Goal: Information Seeking & Learning: Learn about a topic

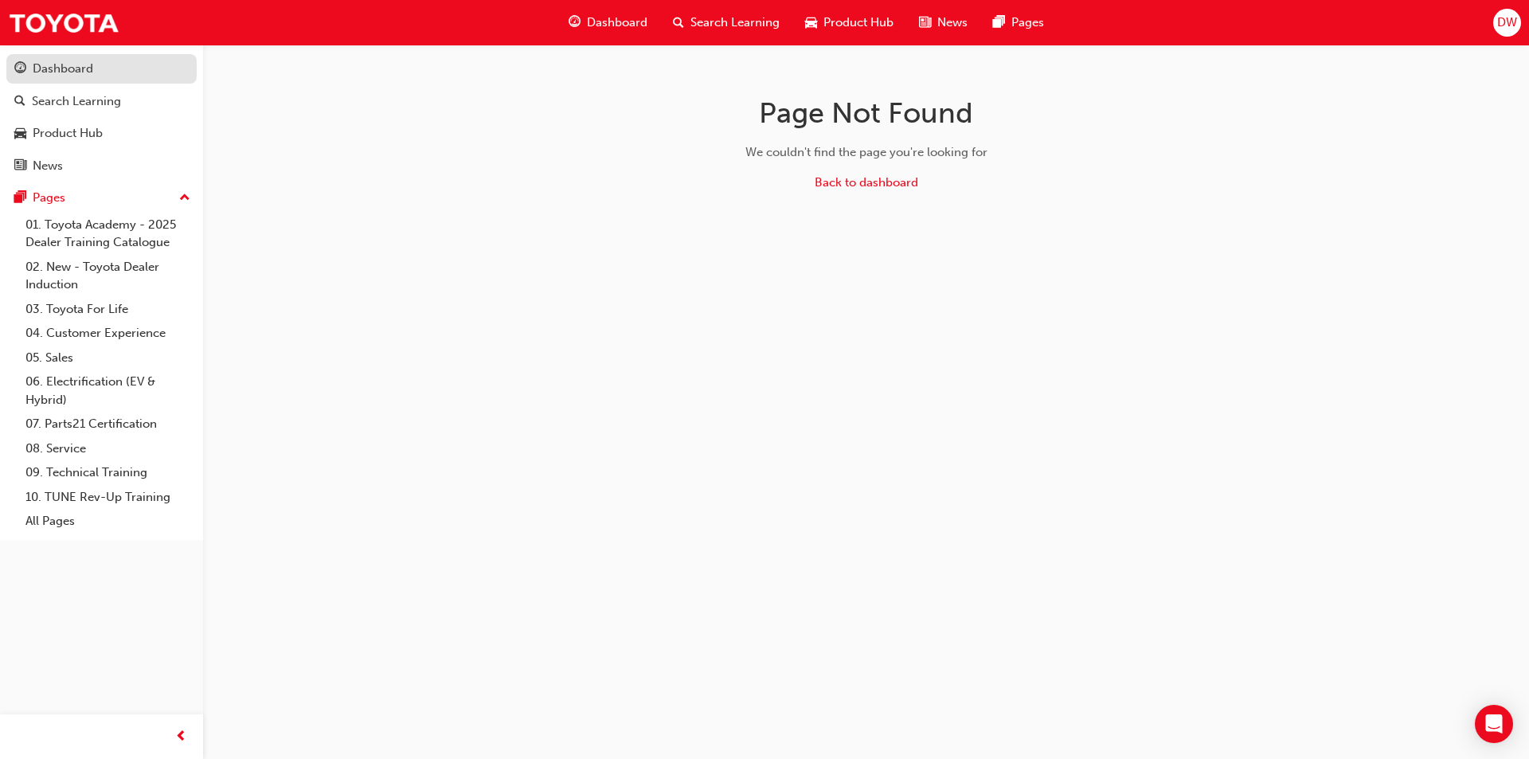
click at [98, 65] on div "Dashboard" at bounding box center [101, 69] width 174 height 20
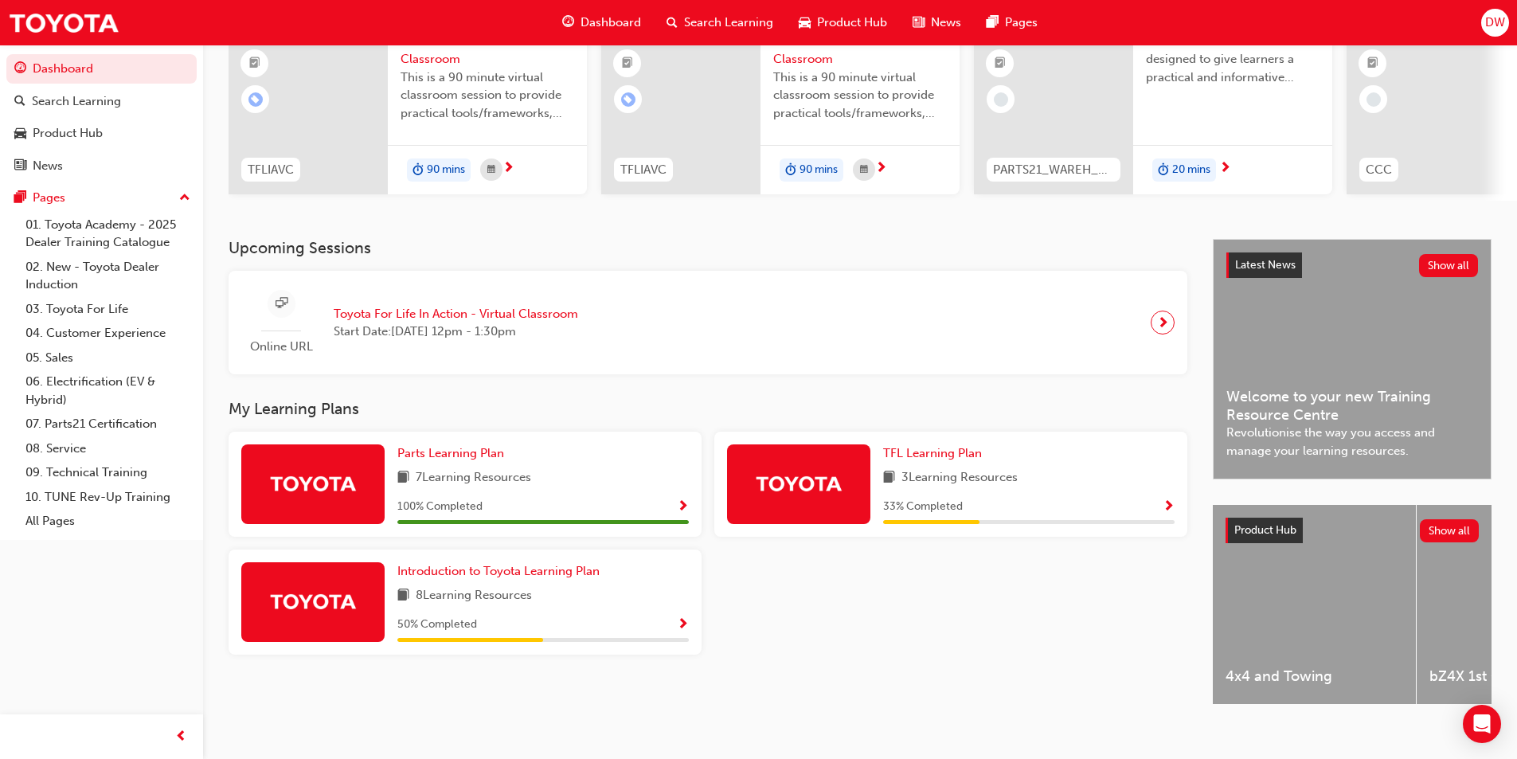
scroll to position [193, 0]
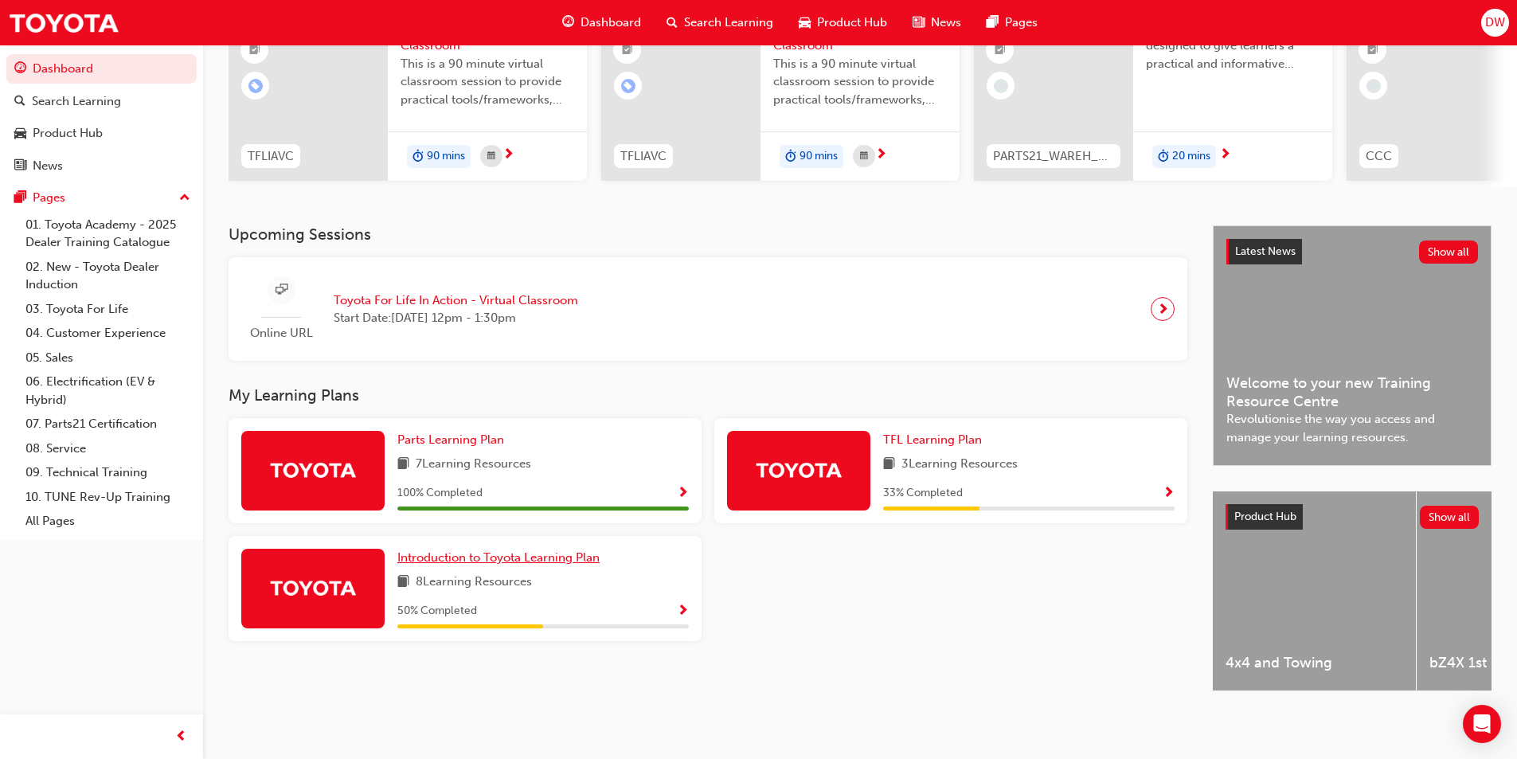
click at [494, 552] on span "Introduction to Toyota Learning Plan" at bounding box center [498, 557] width 202 height 14
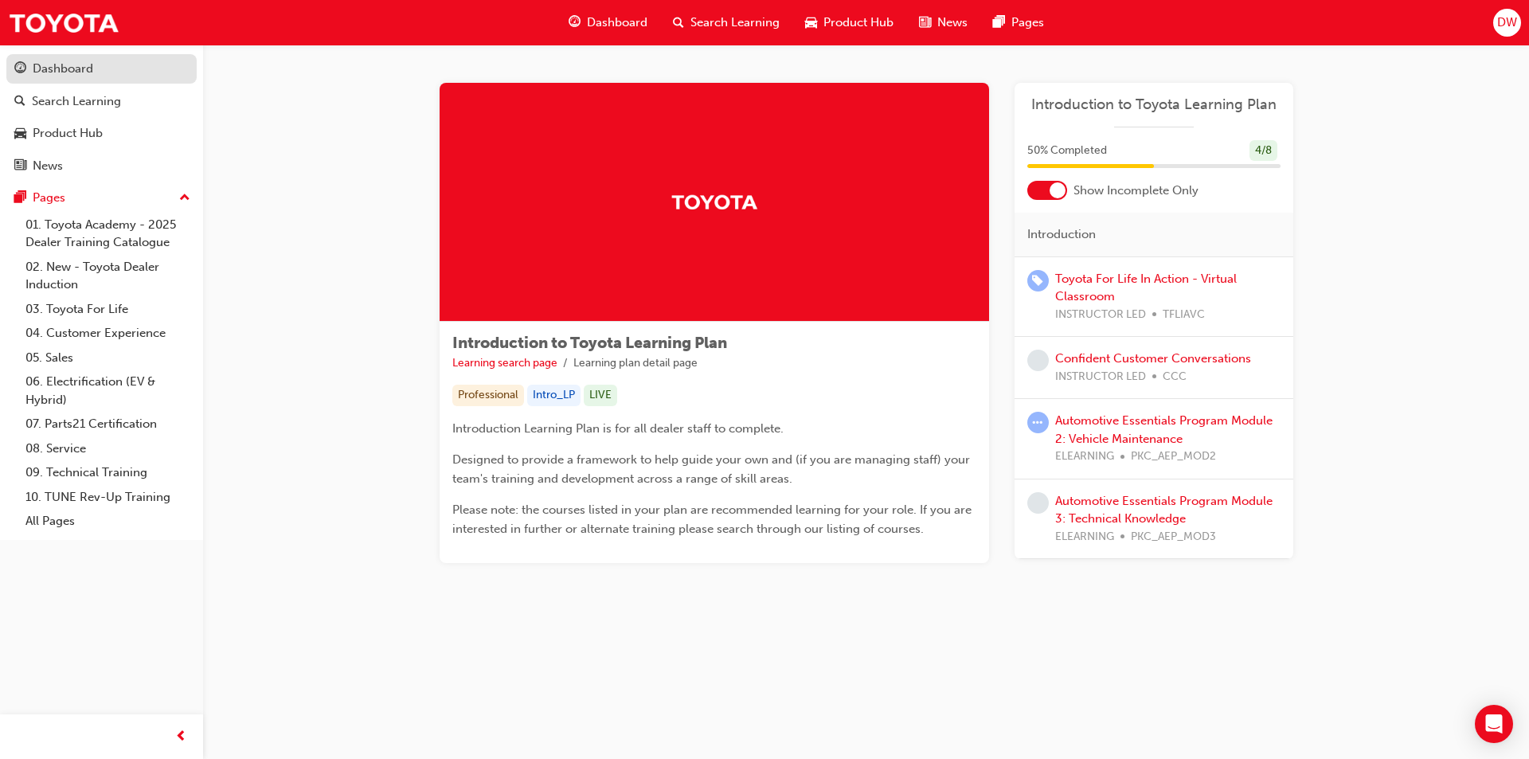
click at [77, 71] on div "Dashboard" at bounding box center [63, 69] width 61 height 18
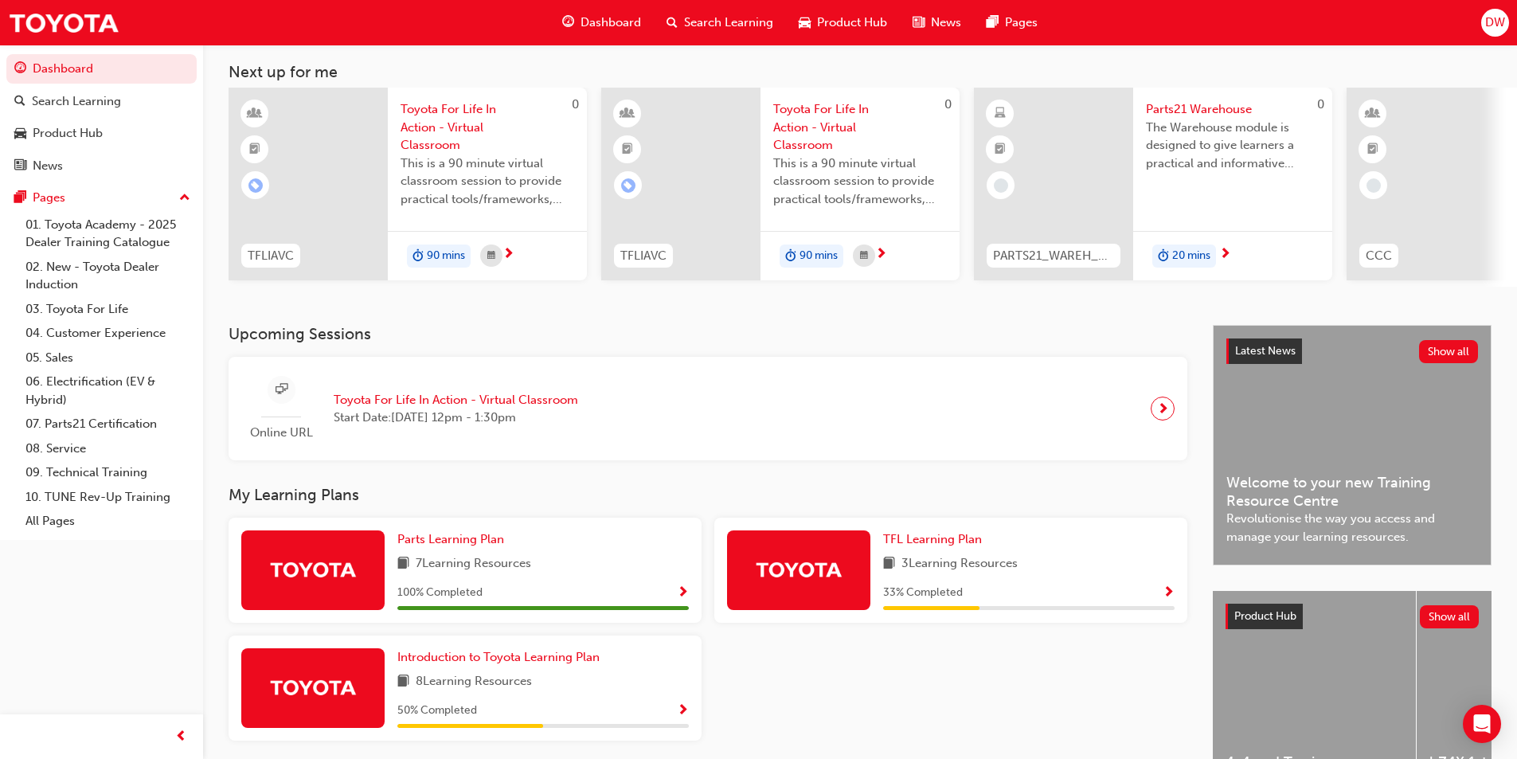
scroll to position [193, 0]
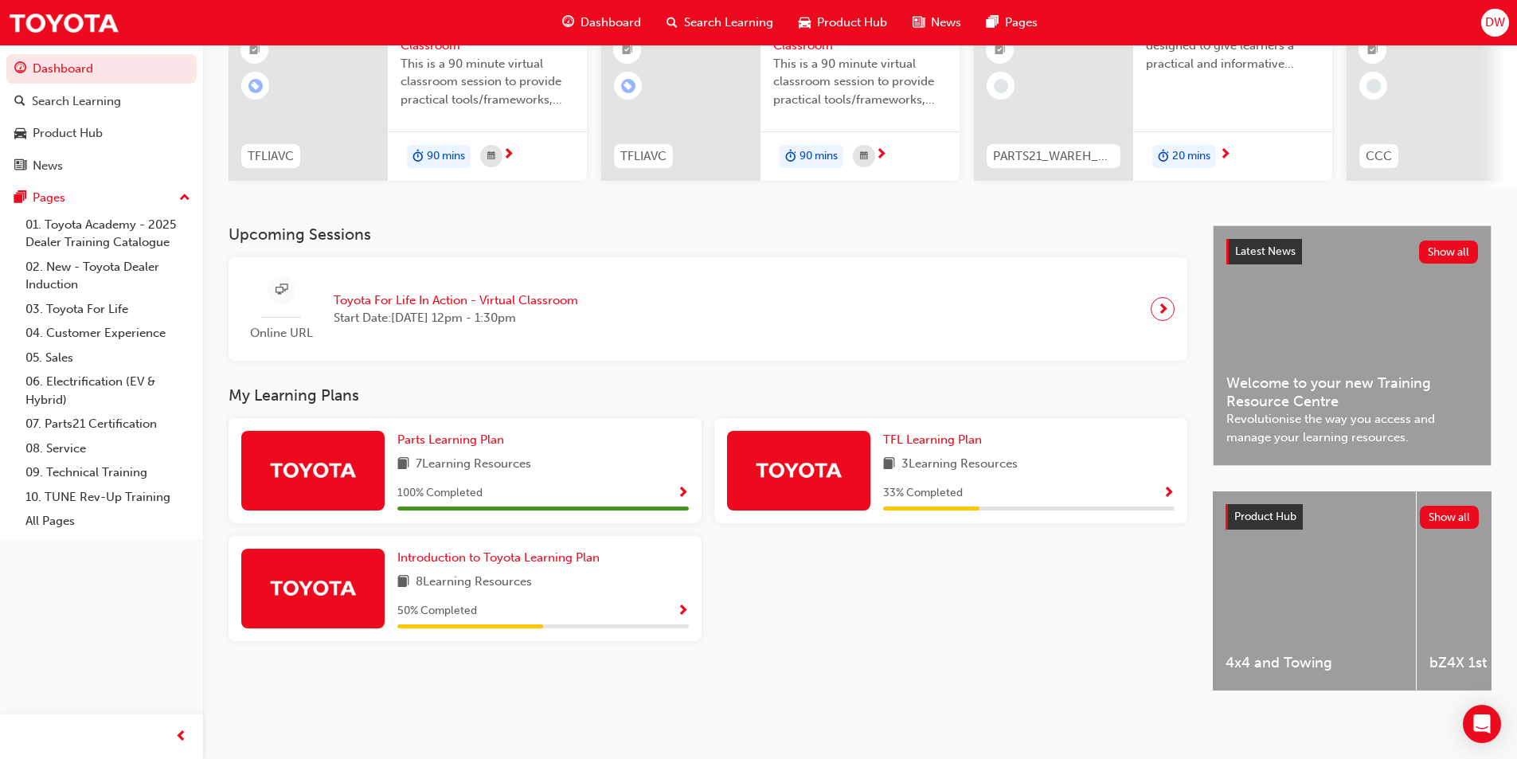
click at [685, 604] on span "Show Progress" at bounding box center [683, 611] width 12 height 14
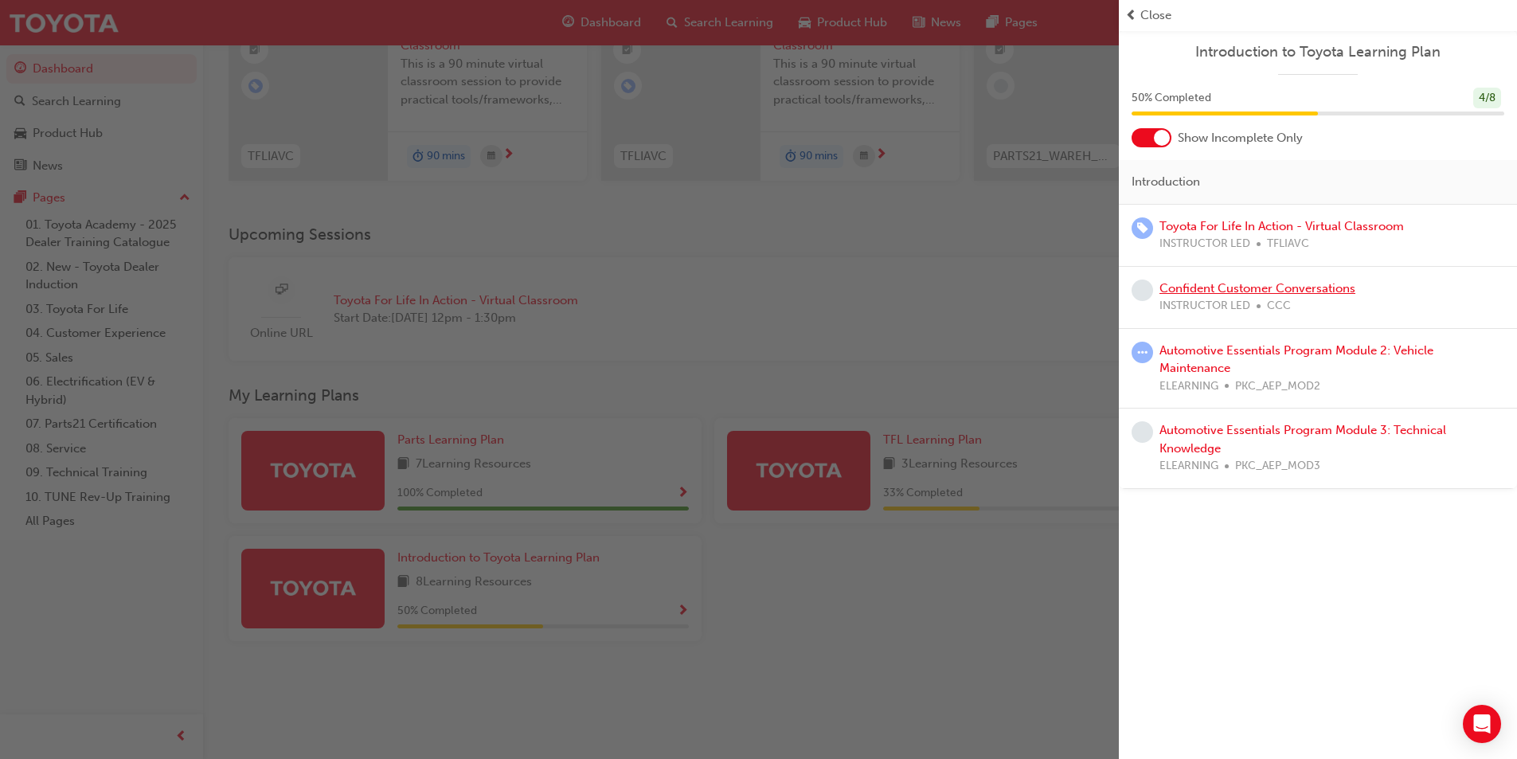
click at [1202, 289] on link "Confident Customer Conversations" at bounding box center [1257, 288] width 196 height 14
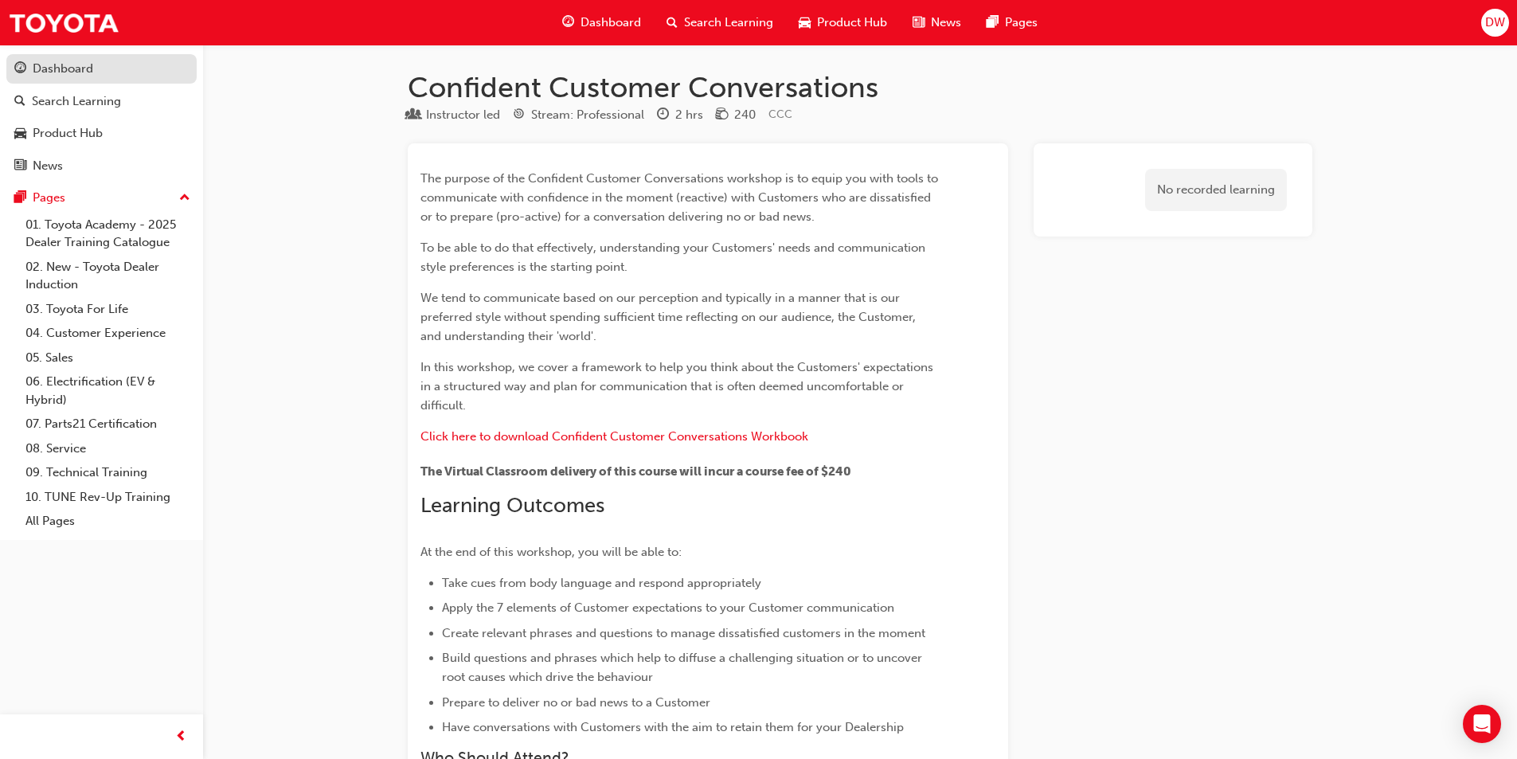
click at [95, 68] on div "Dashboard" at bounding box center [101, 69] width 174 height 20
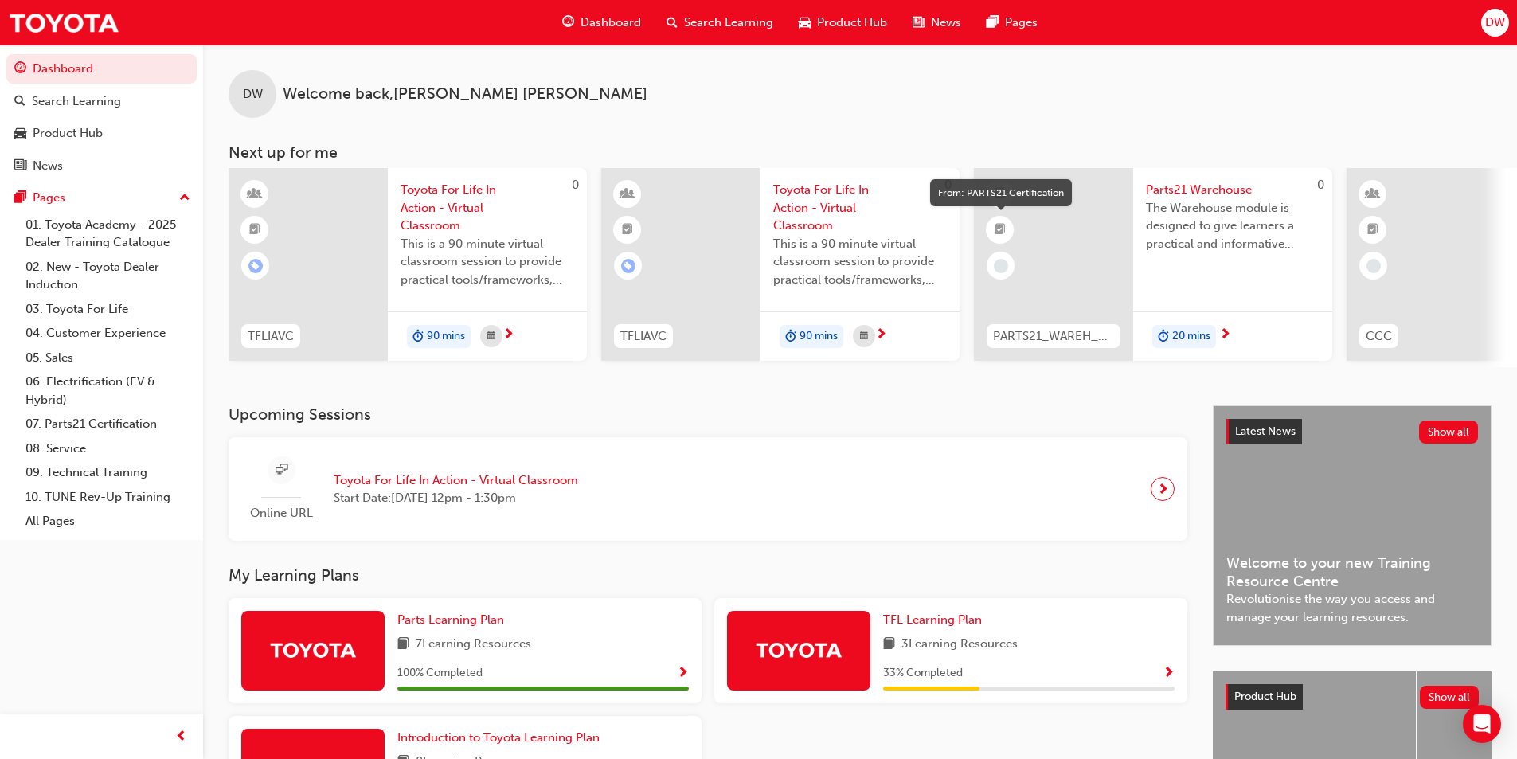
scroll to position [193, 0]
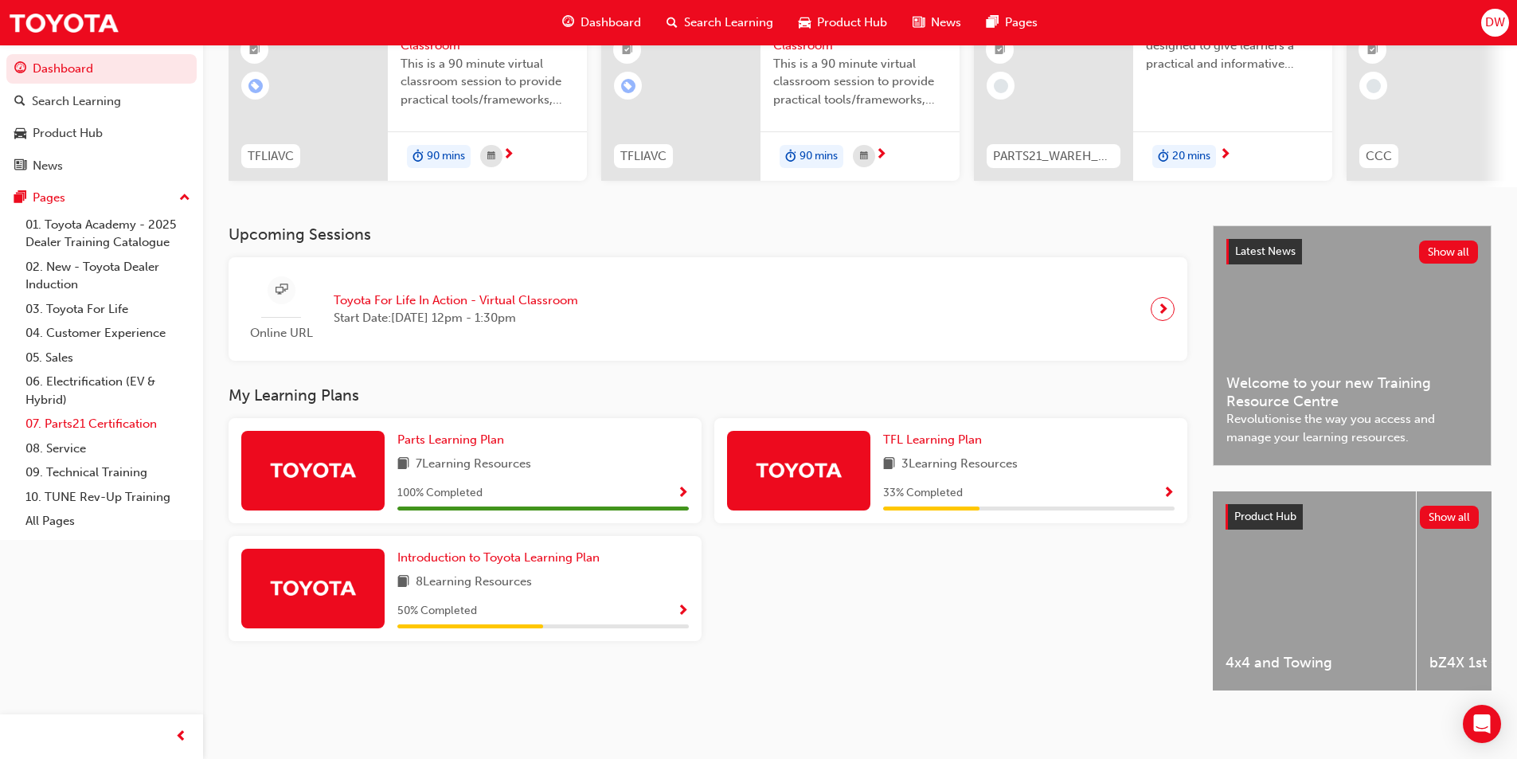
click at [110, 422] on link "07. Parts21 Certification" at bounding box center [108, 424] width 178 height 25
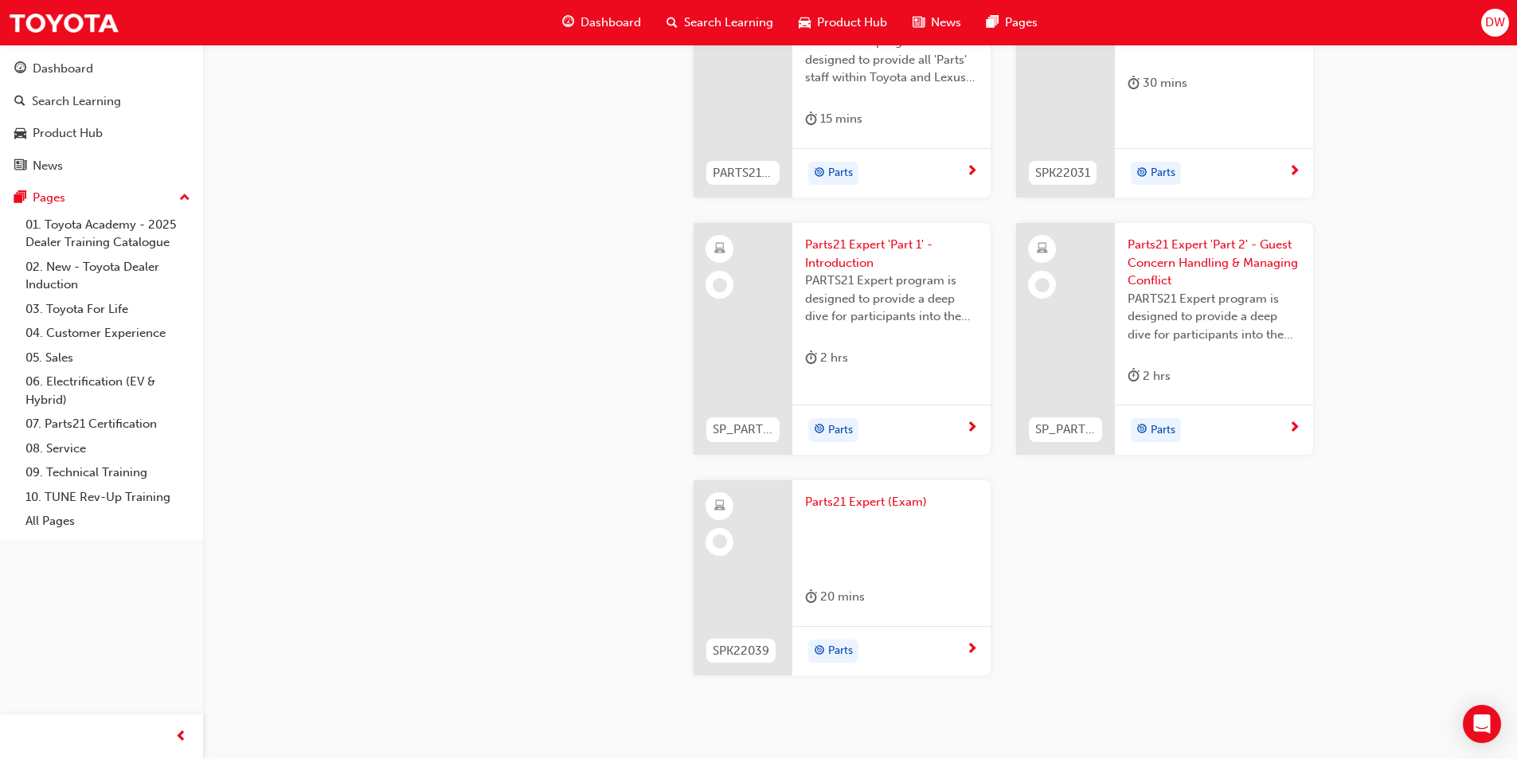
scroll to position [3106, 0]
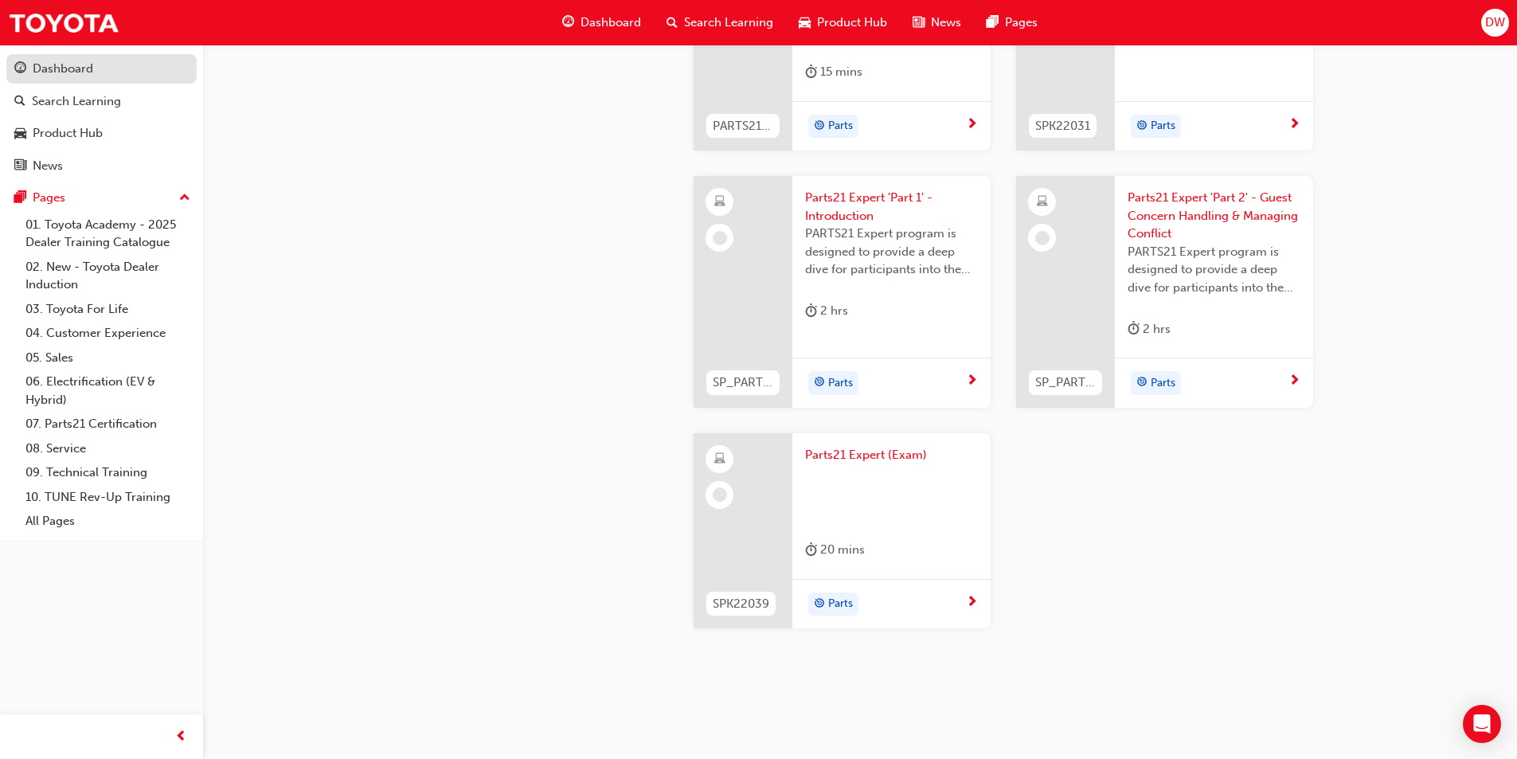
click at [61, 75] on div "Dashboard" at bounding box center [63, 69] width 61 height 18
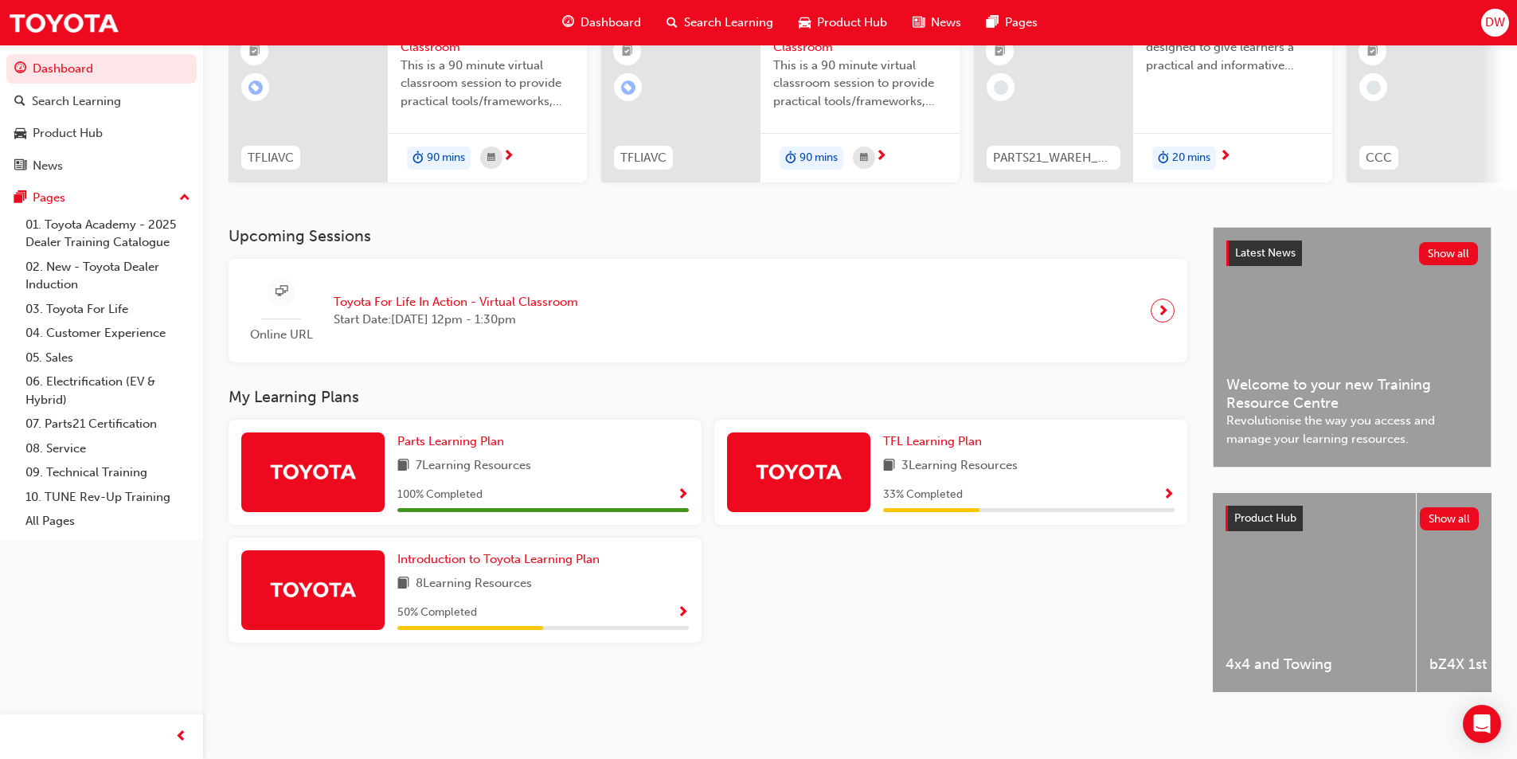
scroll to position [193, 0]
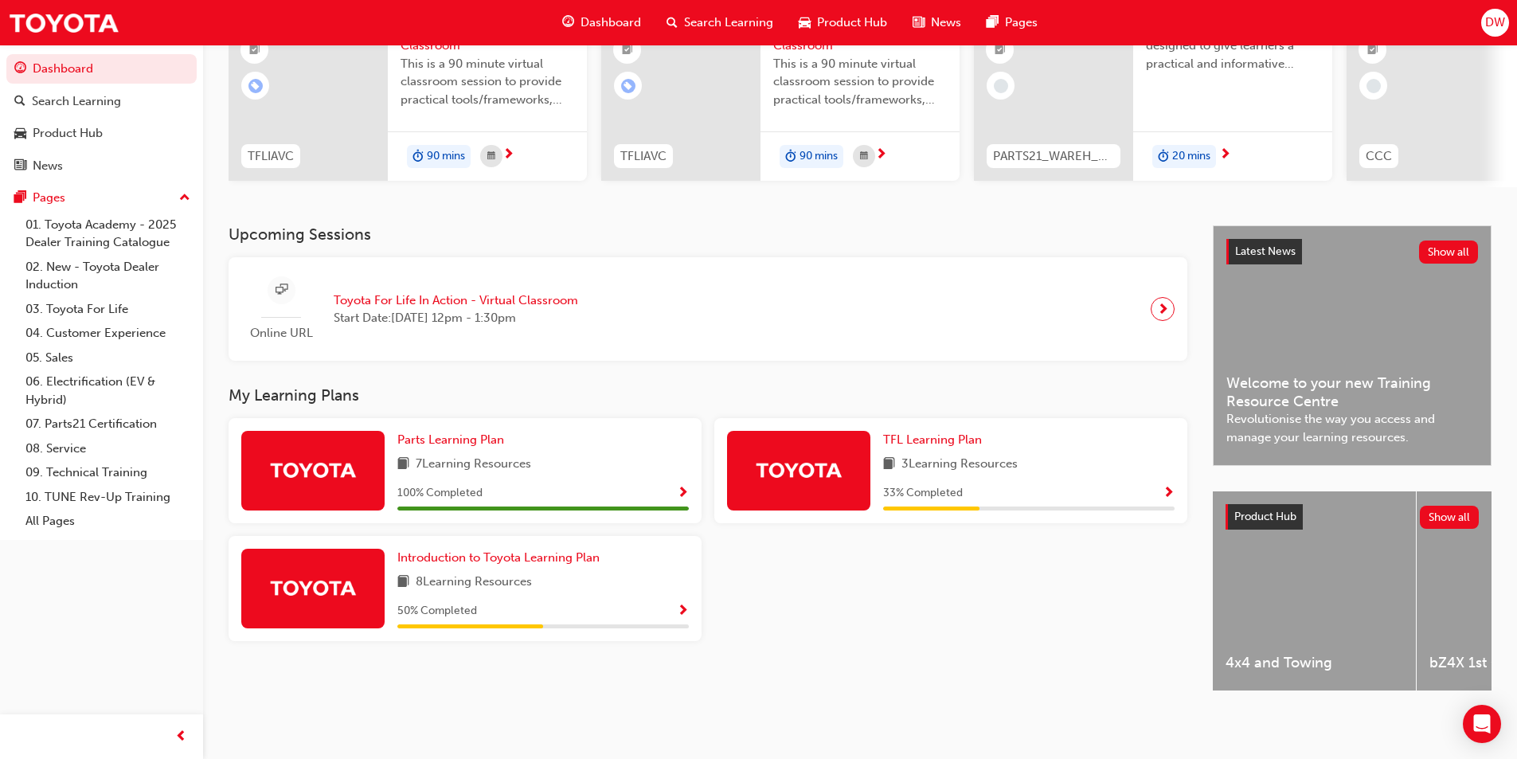
click at [681, 604] on span "Show Progress" at bounding box center [683, 611] width 12 height 14
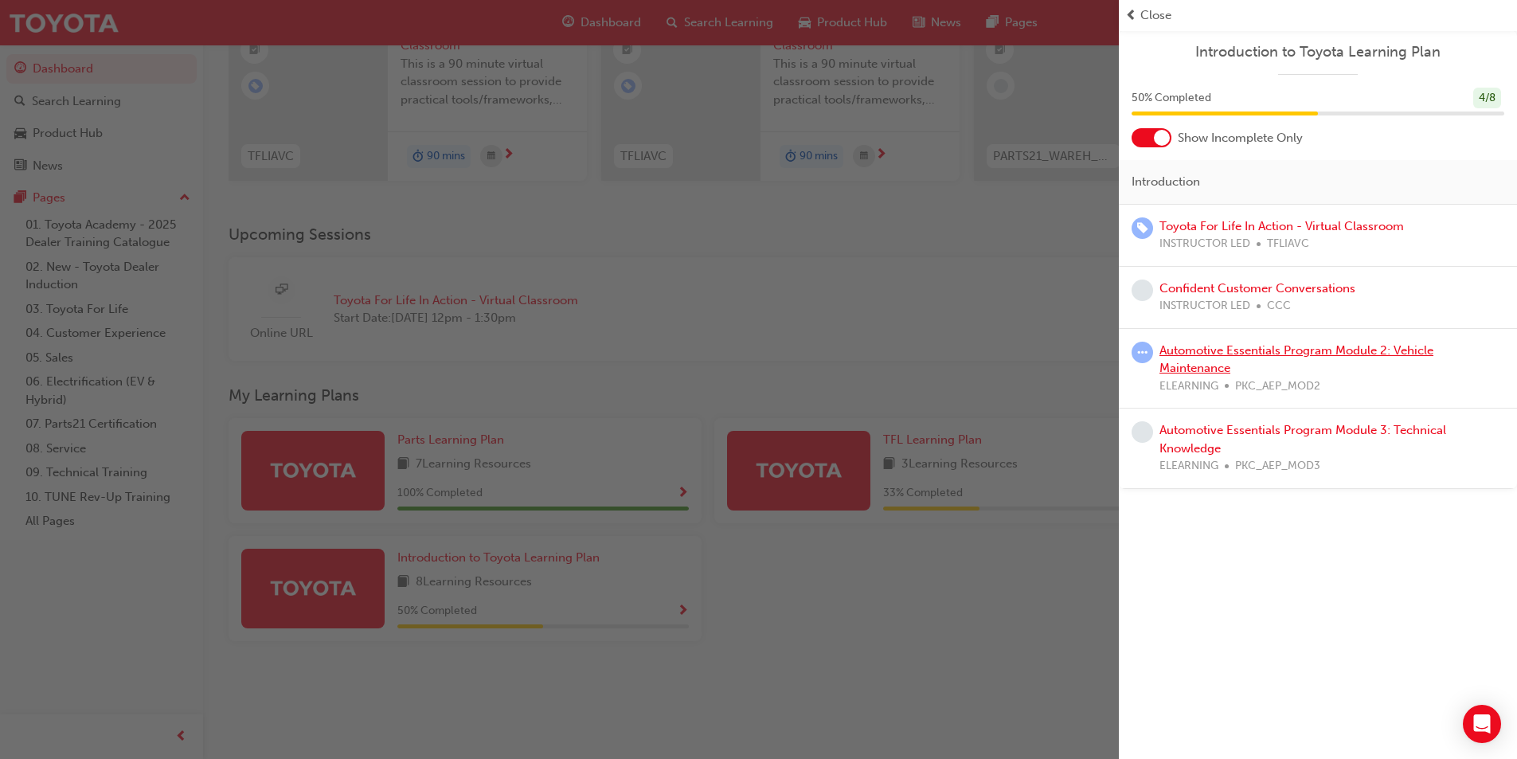
click at [1331, 350] on link "Automotive Essentials Program Module 2: Vehicle Maintenance" at bounding box center [1296, 359] width 274 height 33
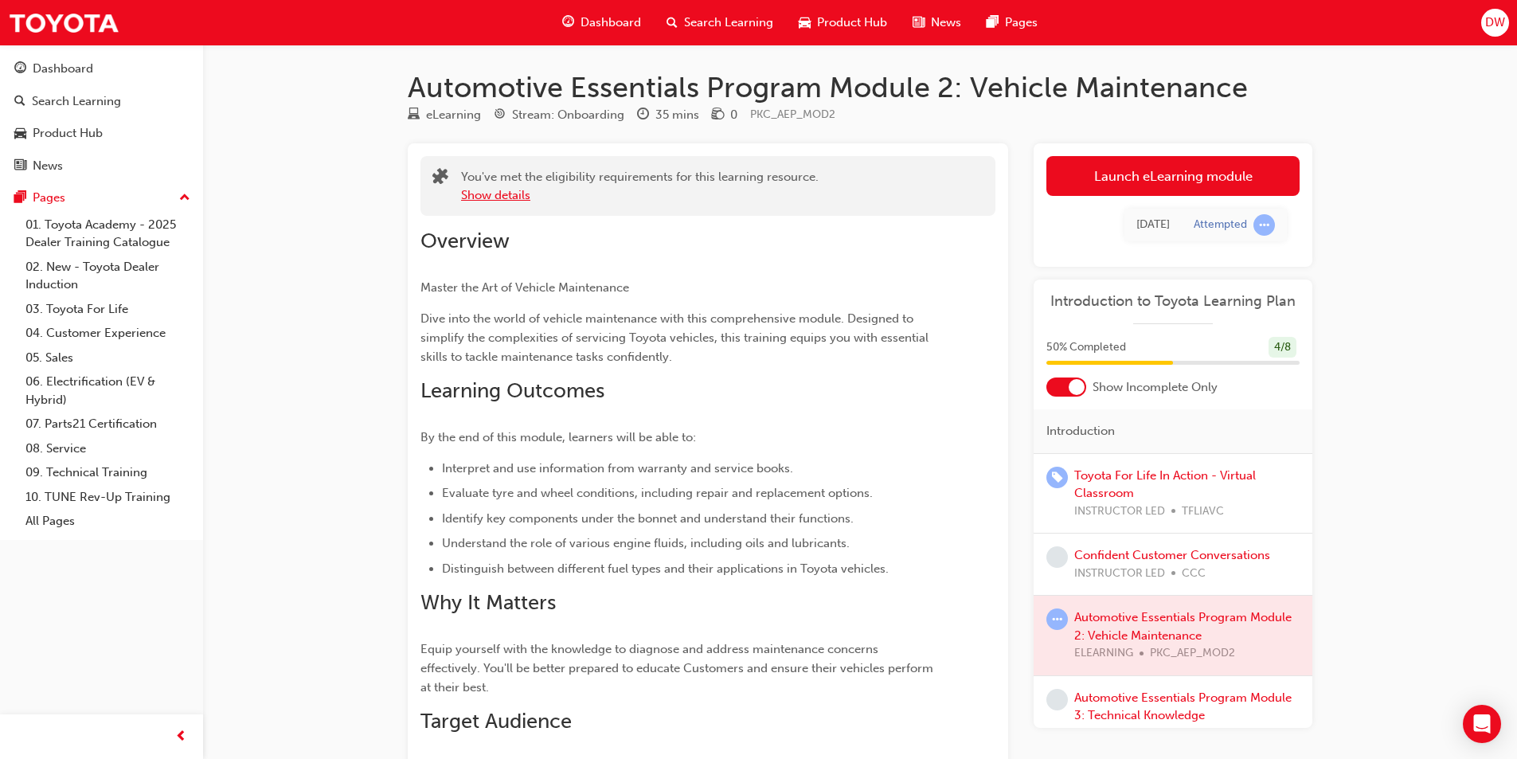
click at [520, 197] on button "Show details" at bounding box center [495, 195] width 69 height 18
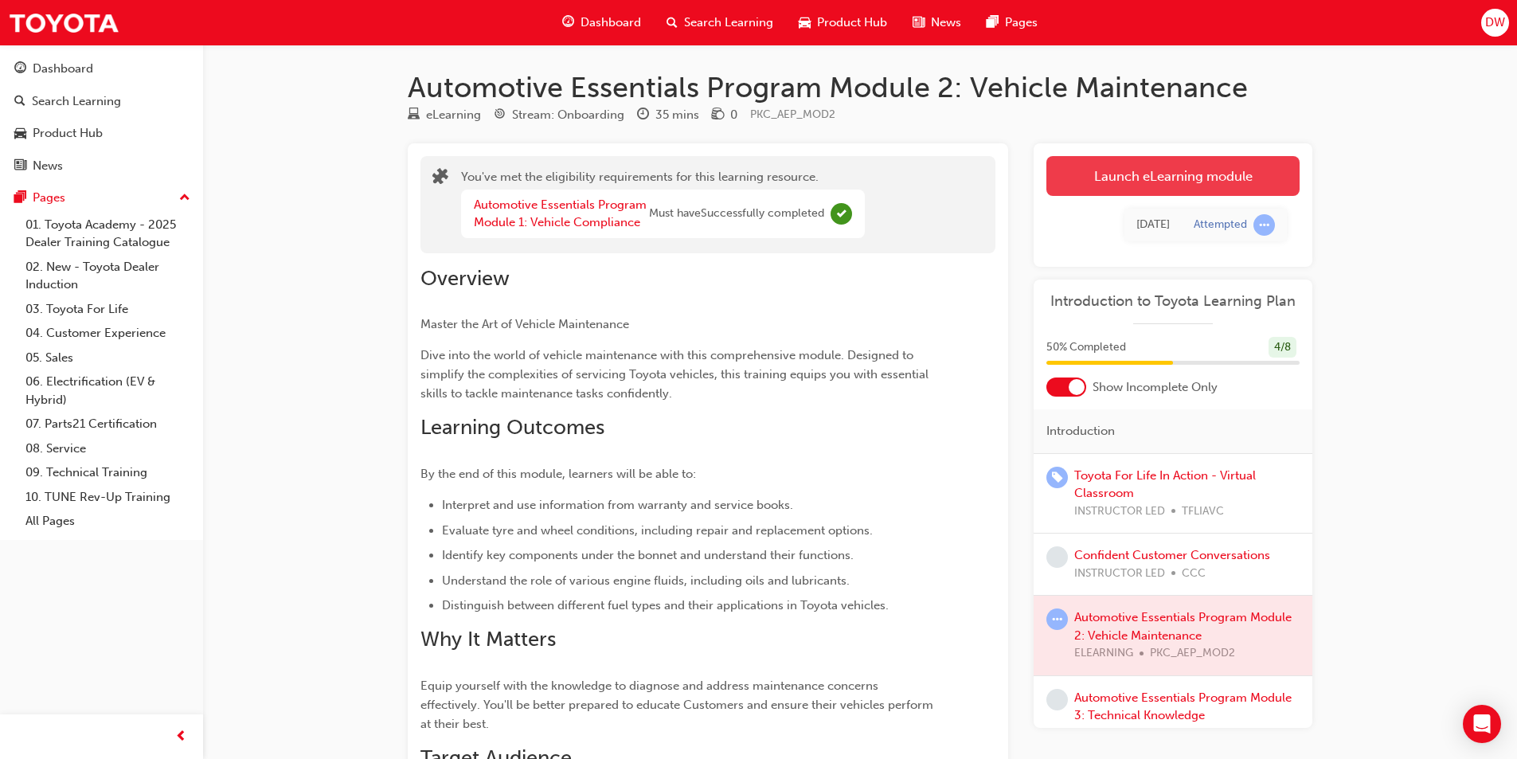
click at [1136, 176] on link "Launch eLearning module" at bounding box center [1172, 176] width 253 height 40
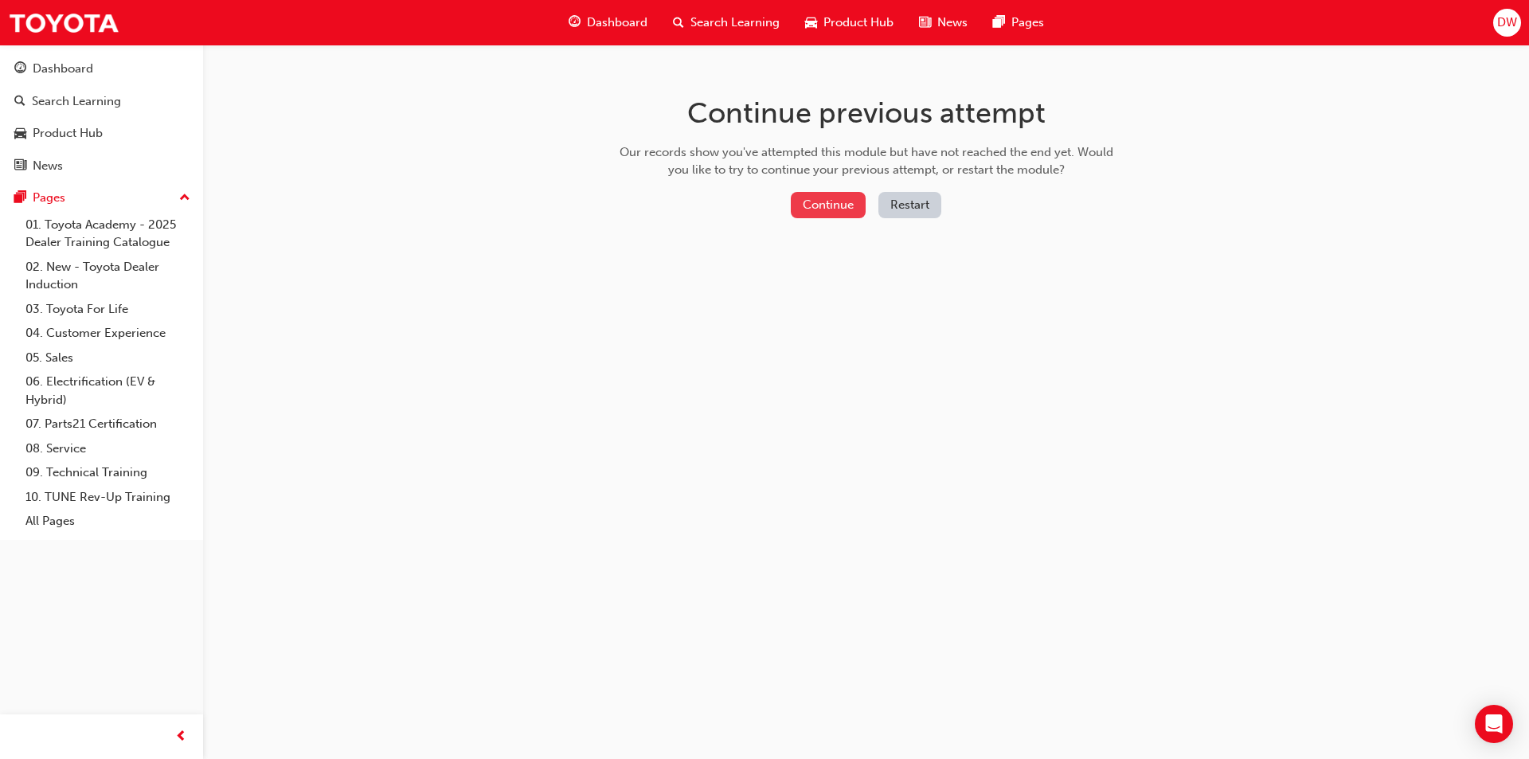
click at [850, 200] on button "Continue" at bounding box center [828, 205] width 75 height 26
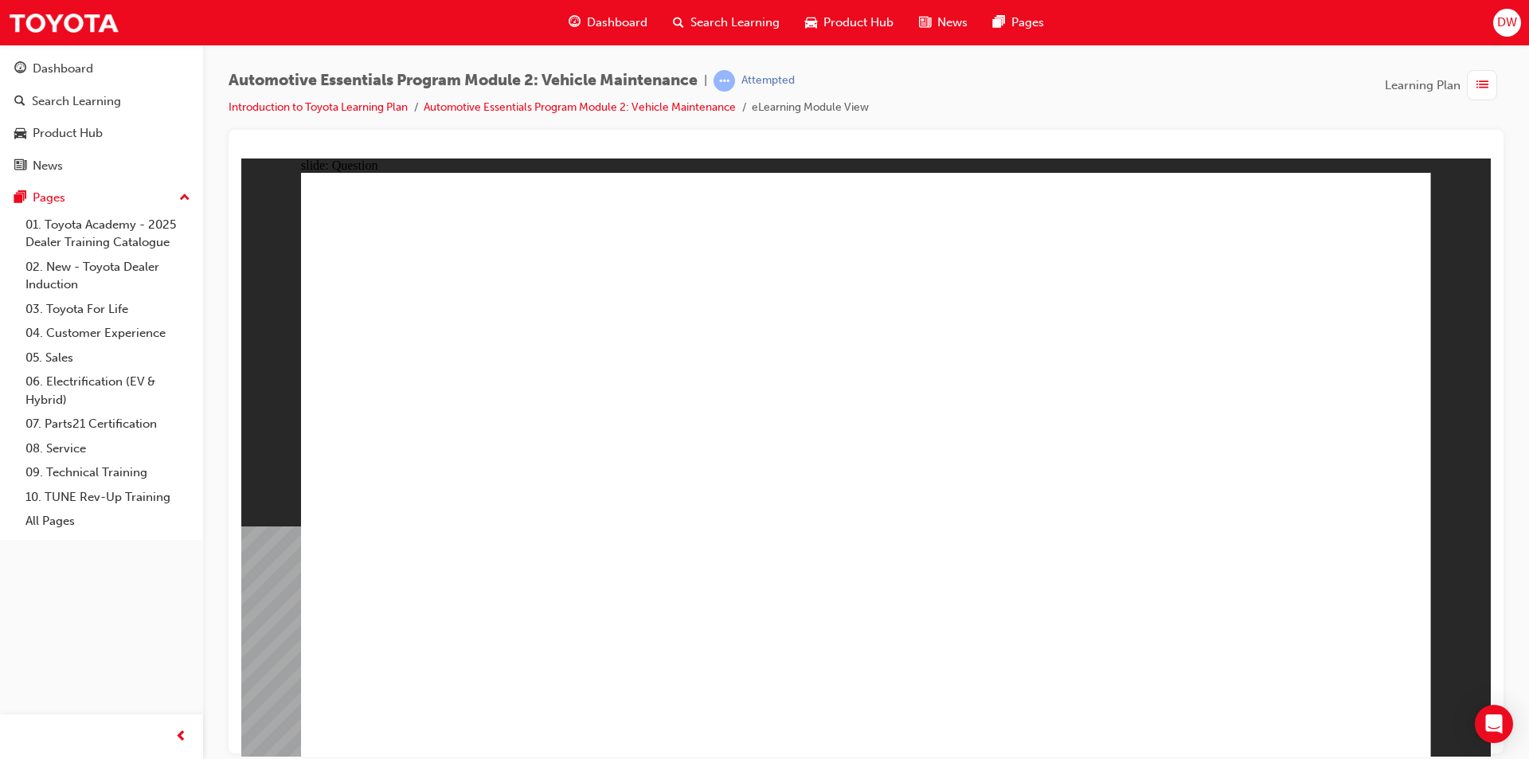
radio input "true"
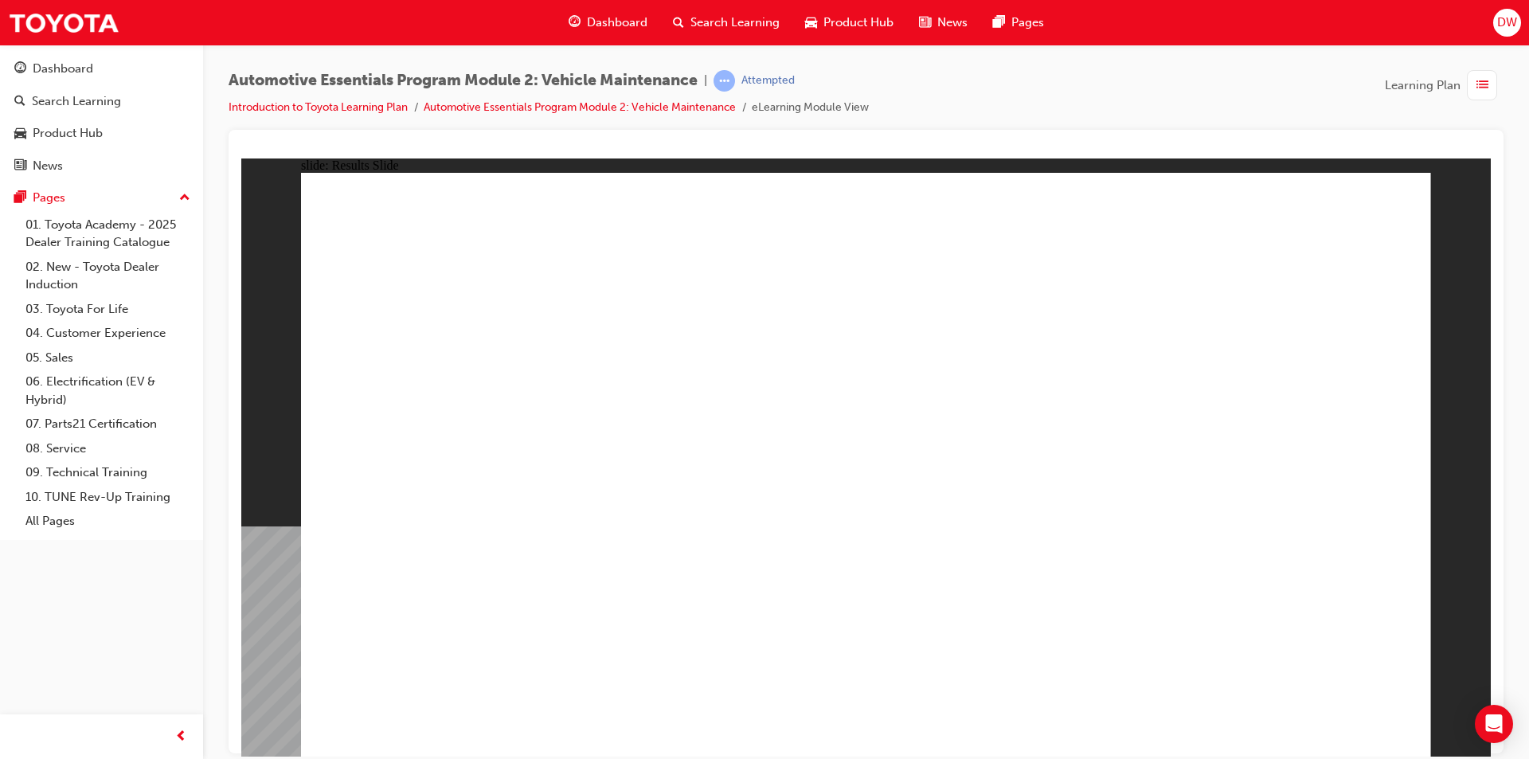
click at [113, 68] on div "Dashboard" at bounding box center [101, 69] width 174 height 20
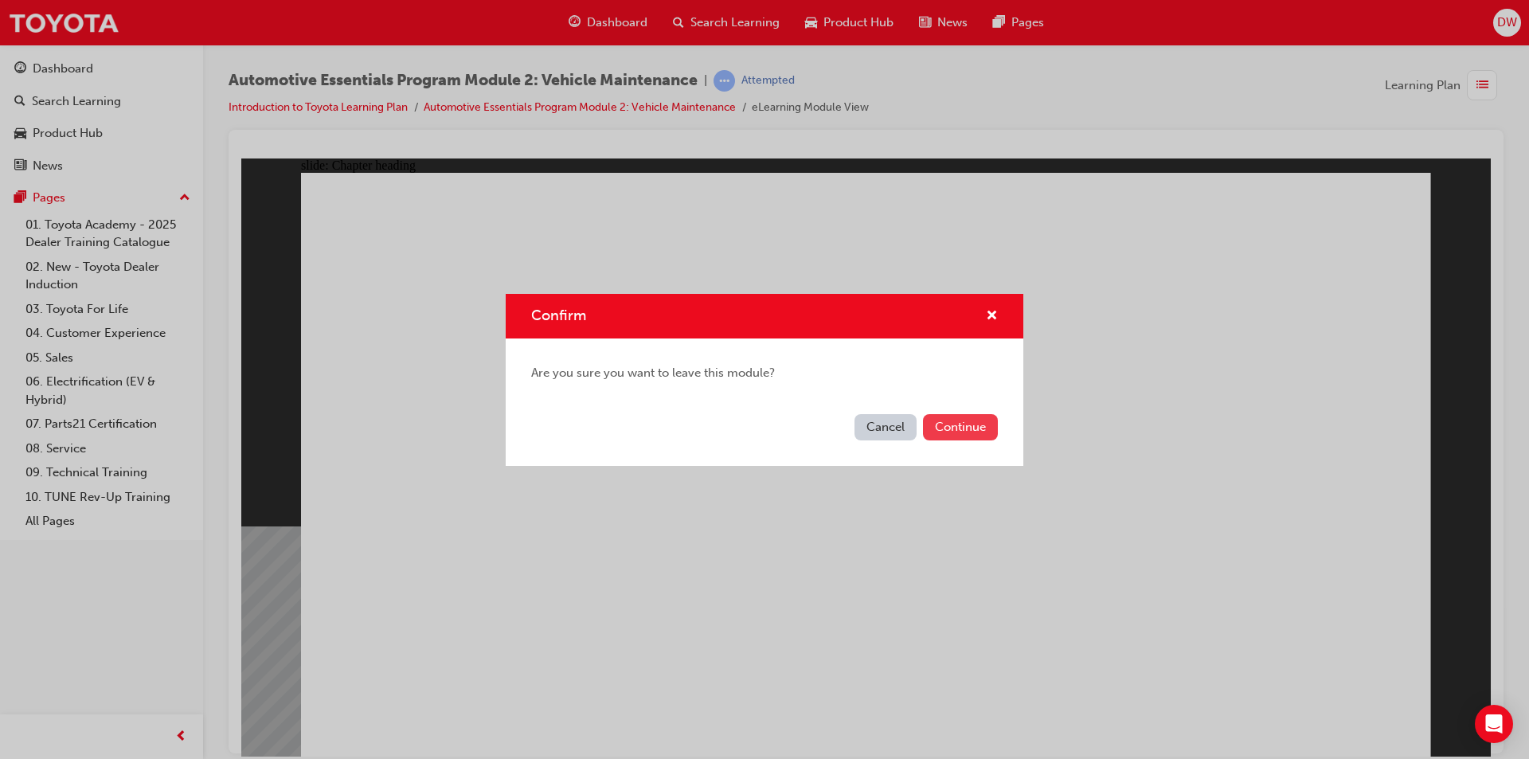
click at [953, 427] on button "Continue" at bounding box center [960, 427] width 75 height 26
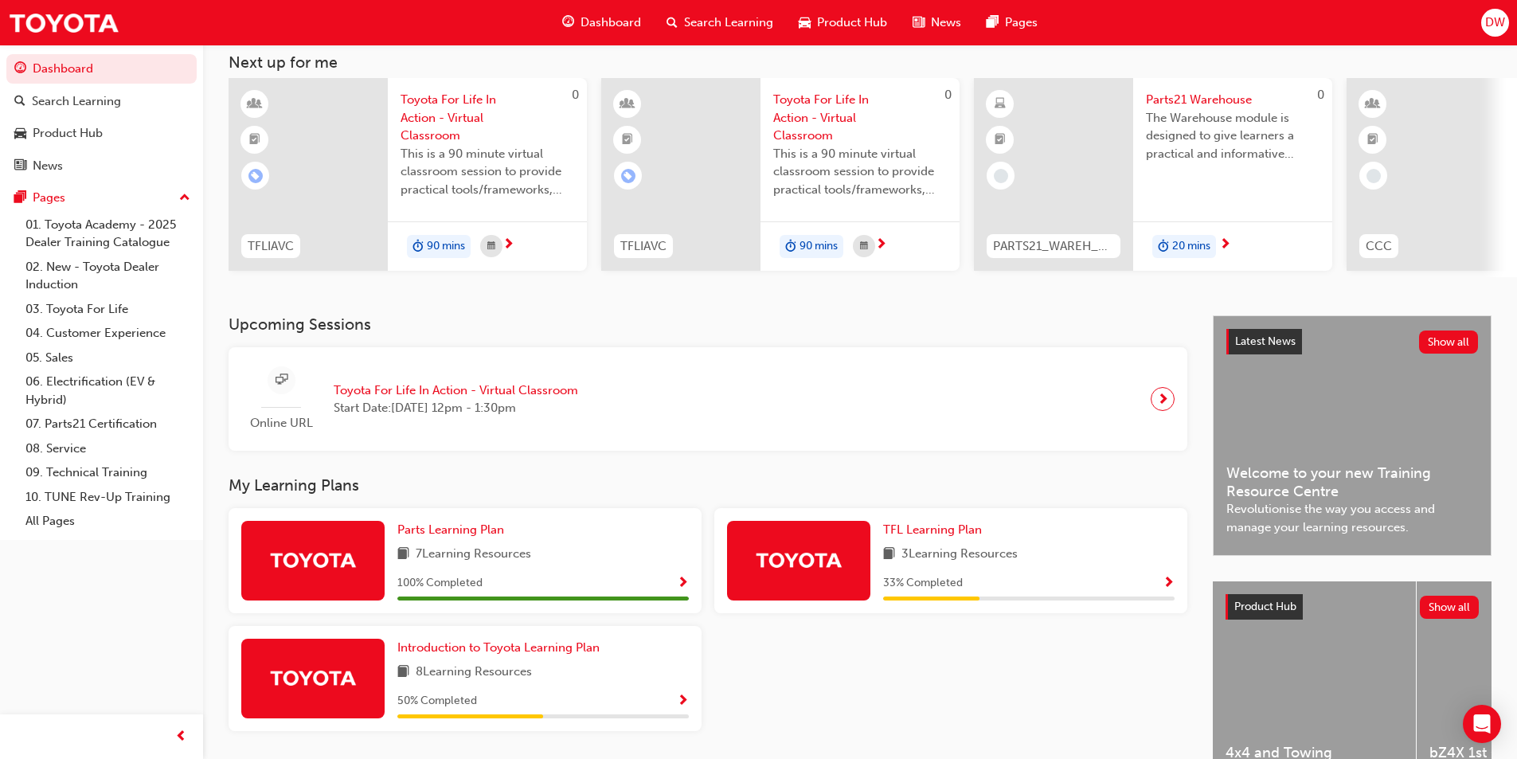
scroll to position [193, 0]
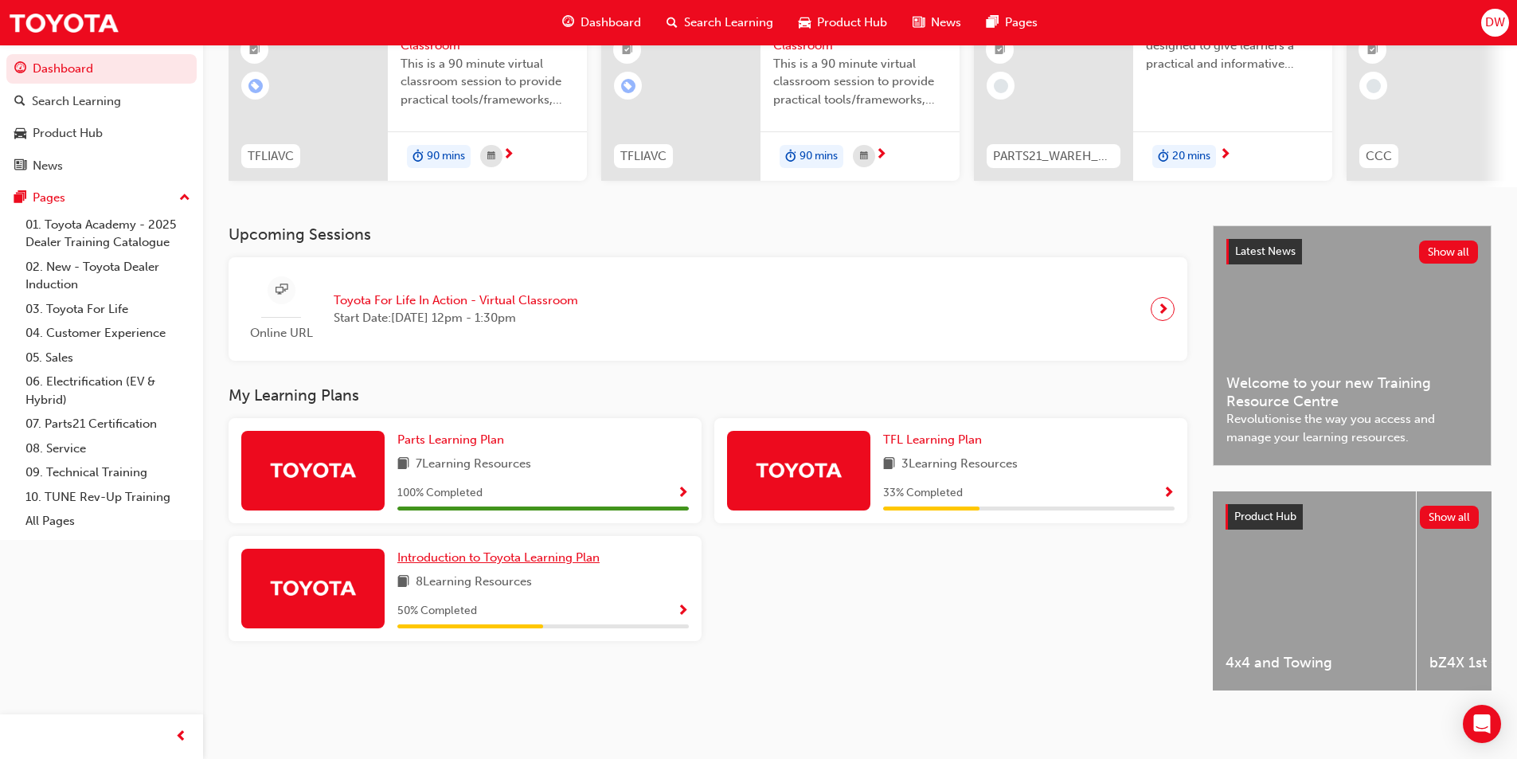
click at [530, 555] on span "Introduction to Toyota Learning Plan" at bounding box center [498, 557] width 202 height 14
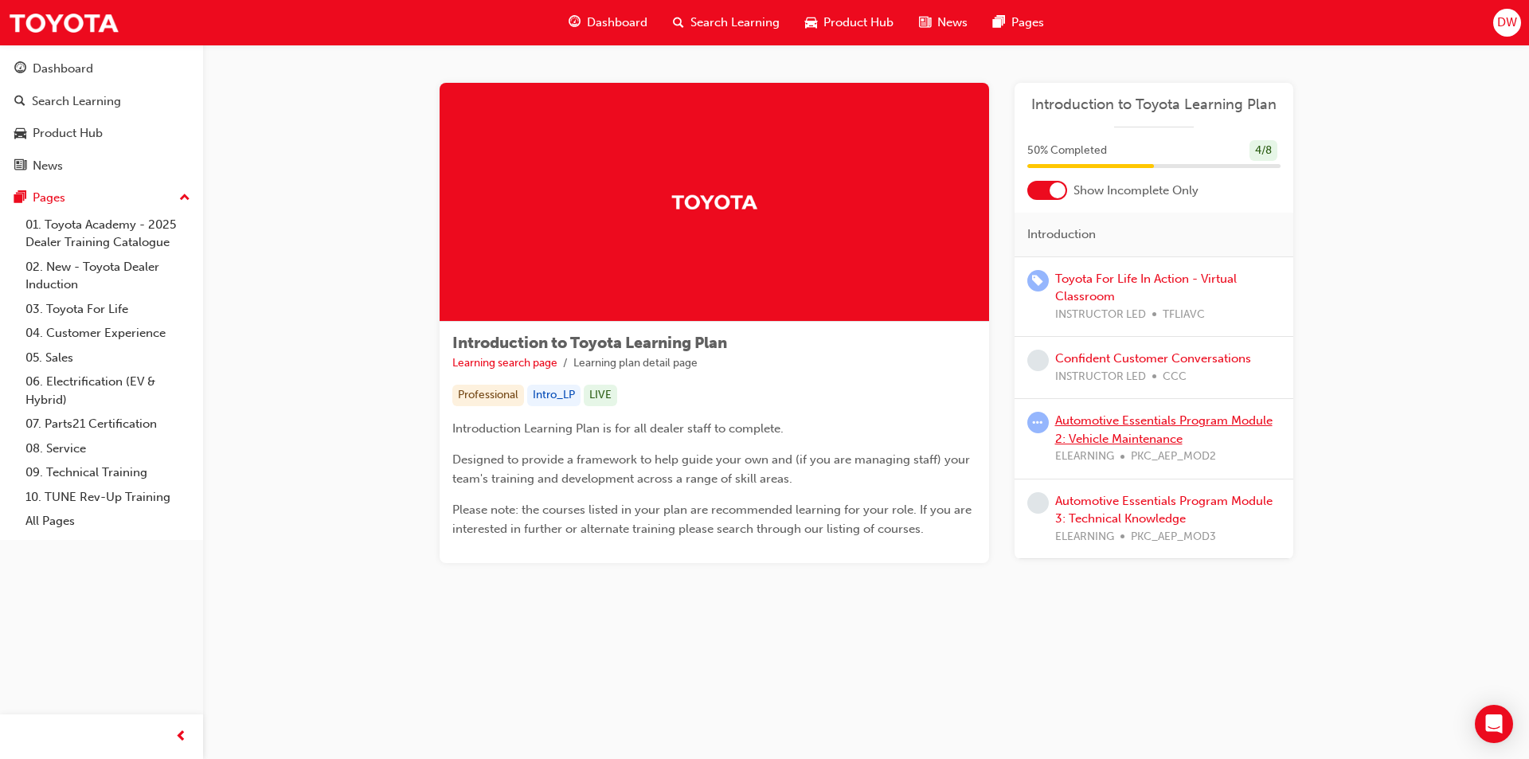
click at [1128, 434] on link "Automotive Essentials Program Module 2: Vehicle Maintenance" at bounding box center [1163, 429] width 217 height 33
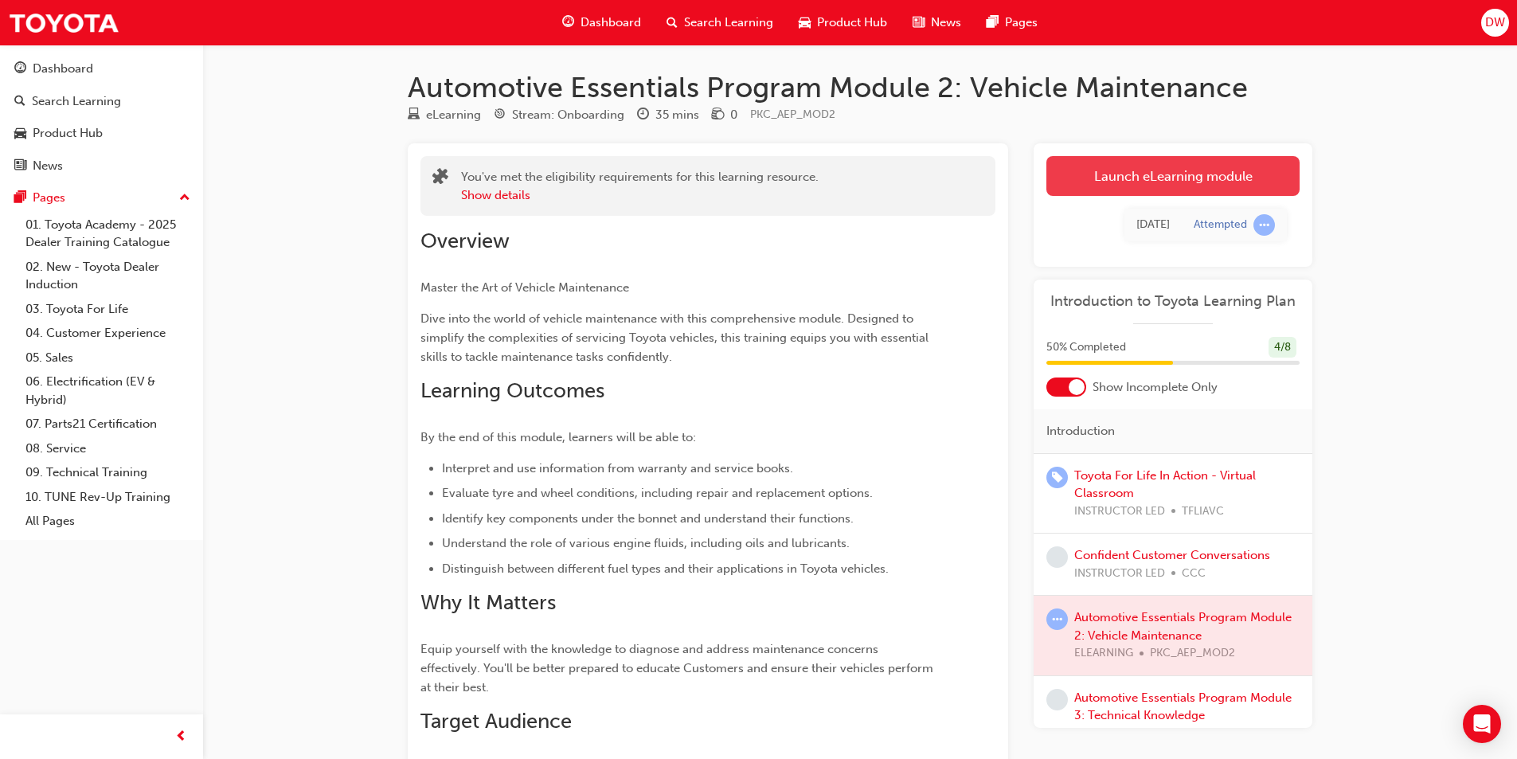
click at [1120, 182] on link "Launch eLearning module" at bounding box center [1172, 176] width 253 height 40
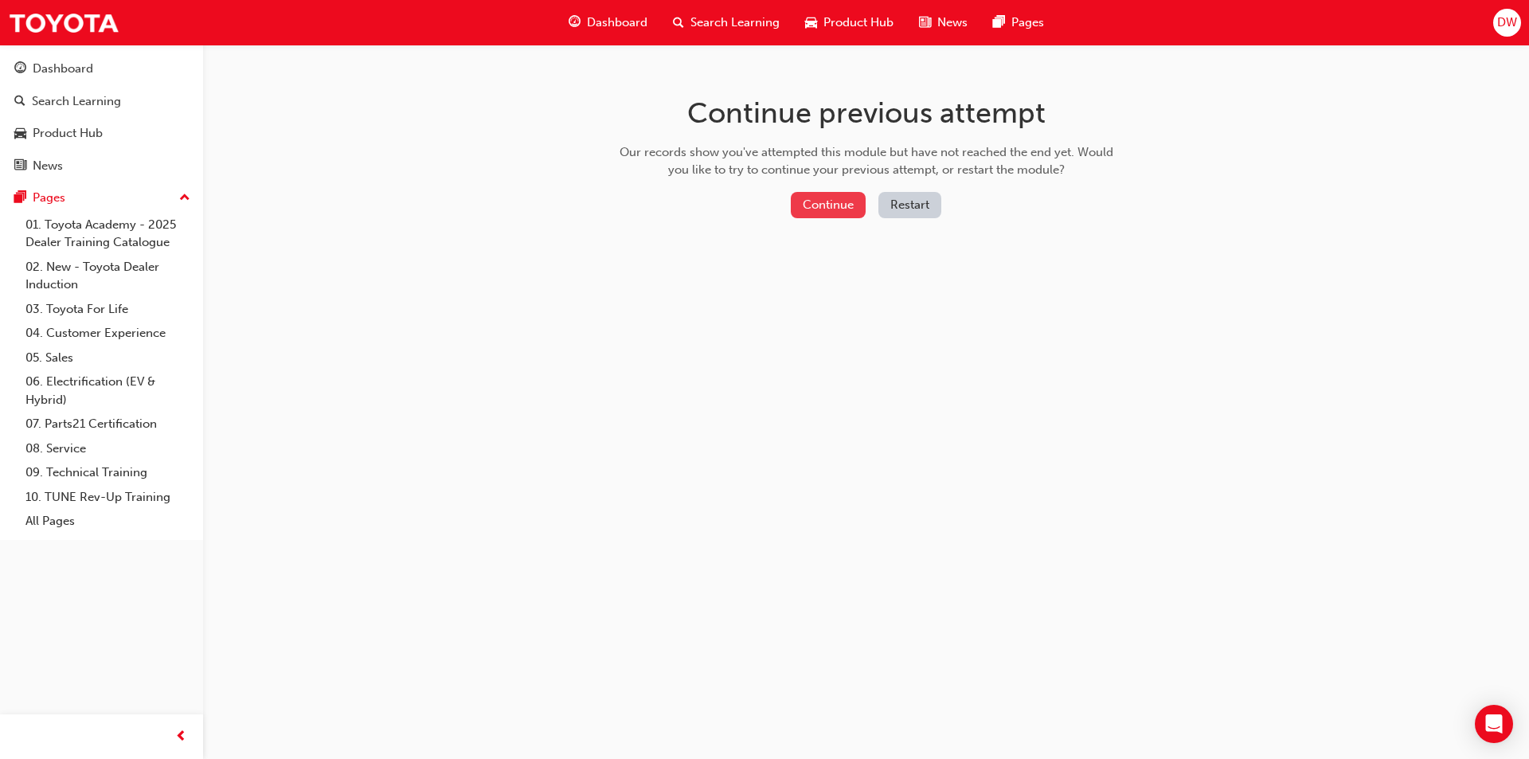
click at [859, 207] on button "Continue" at bounding box center [828, 205] width 75 height 26
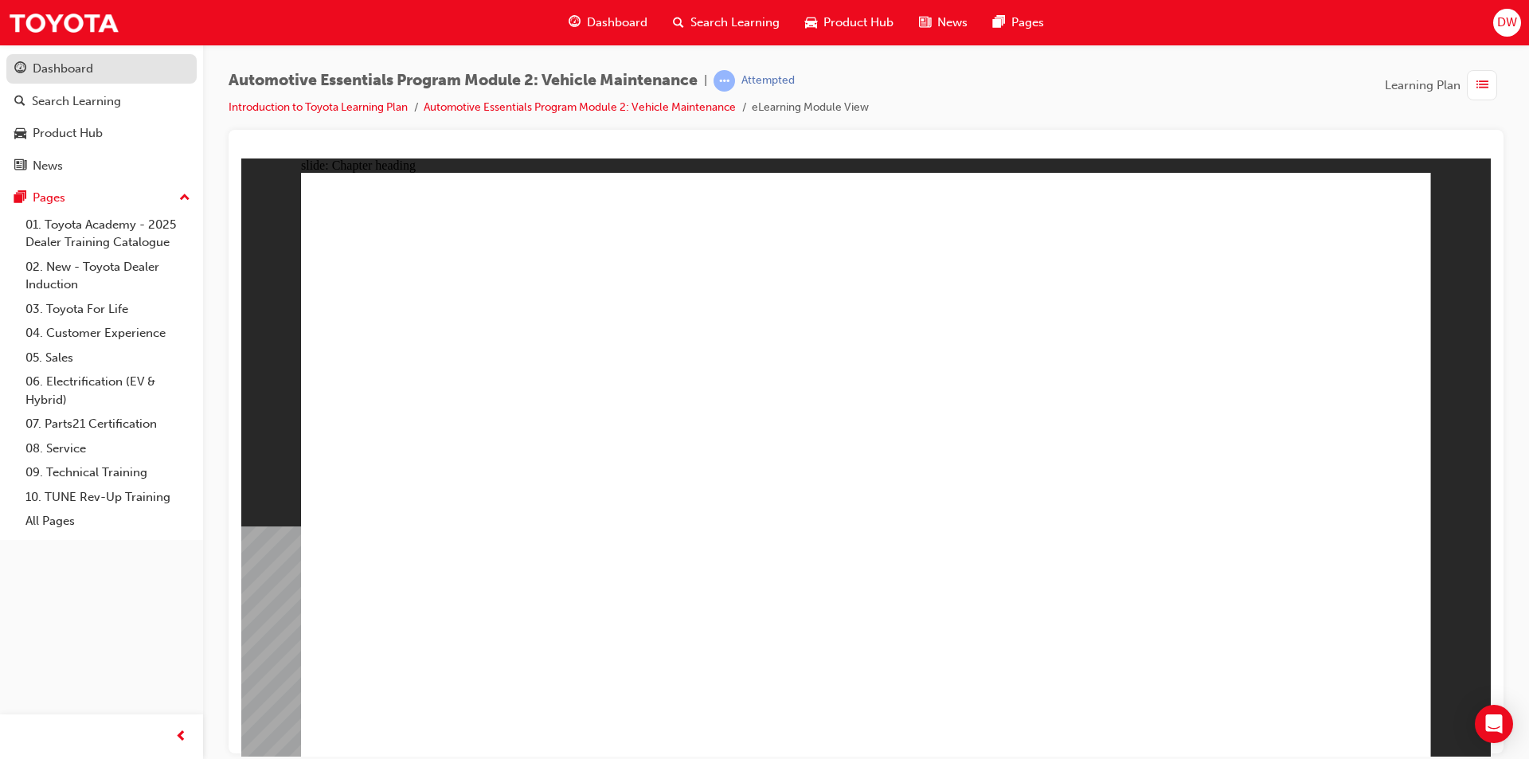
click at [89, 59] on div "Dashboard" at bounding box center [101, 69] width 174 height 20
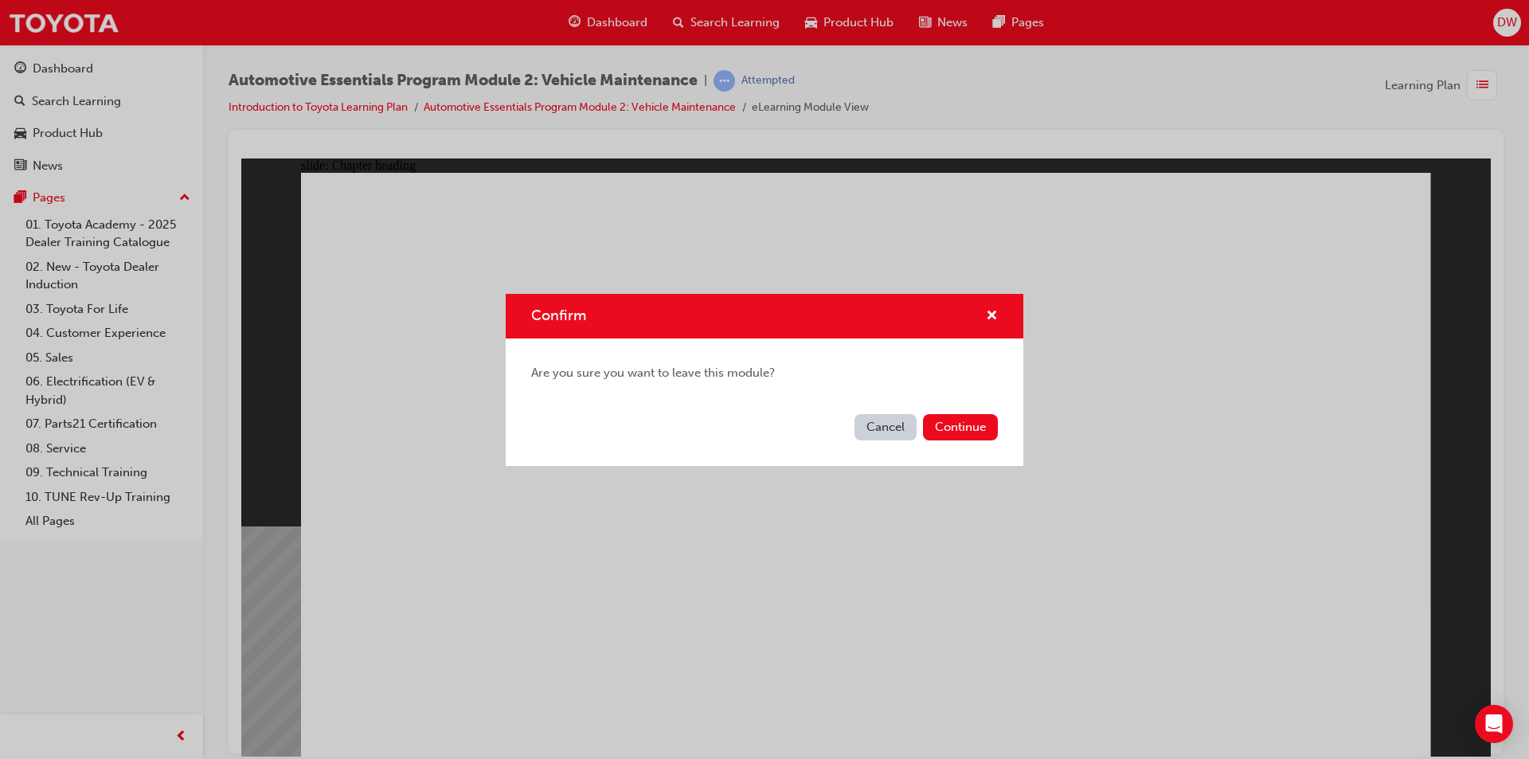
click at [945, 409] on div "Cancel Continue" at bounding box center [765, 437] width 518 height 58
click at [954, 422] on button "Continue" at bounding box center [960, 427] width 75 height 26
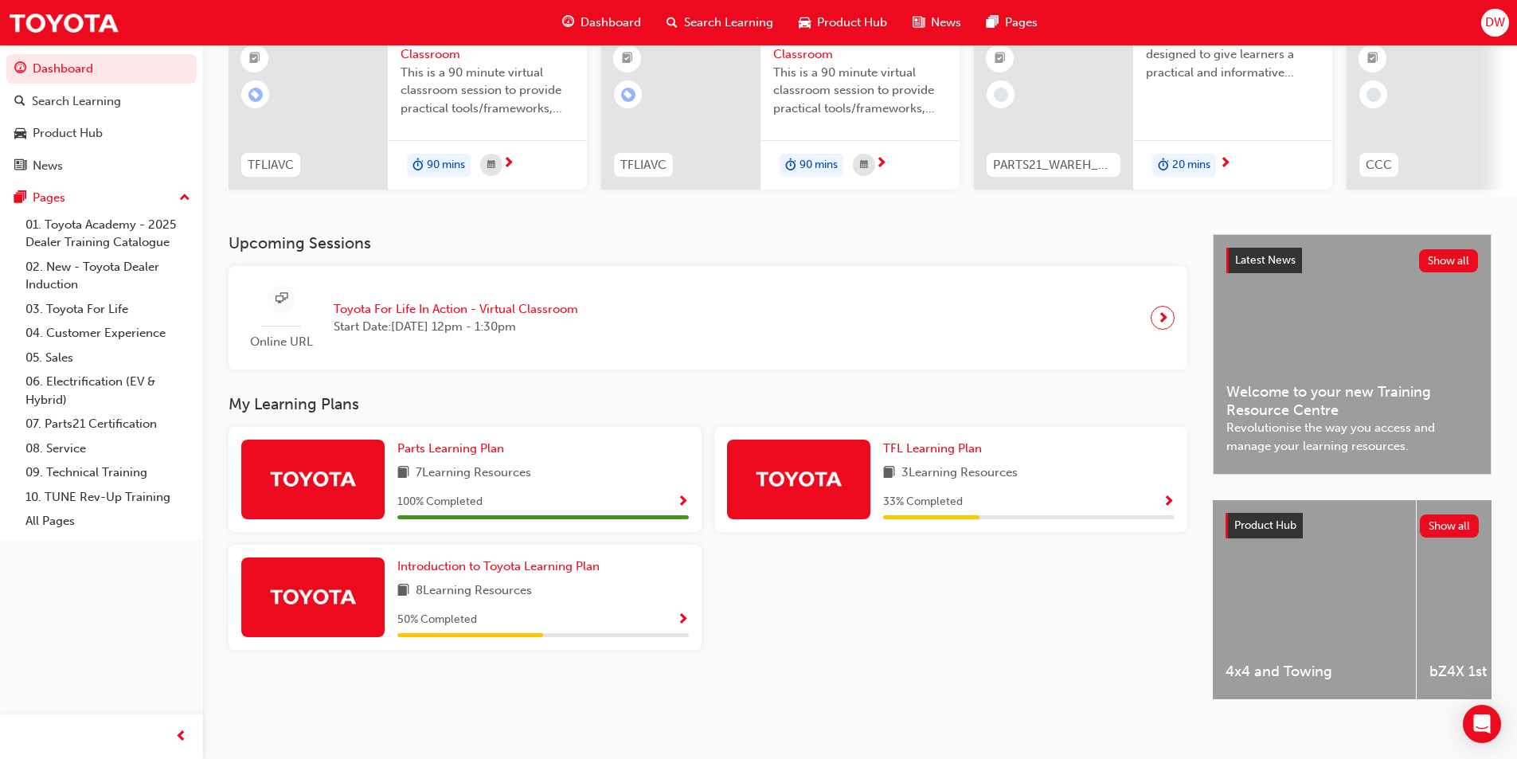
scroll to position [193, 0]
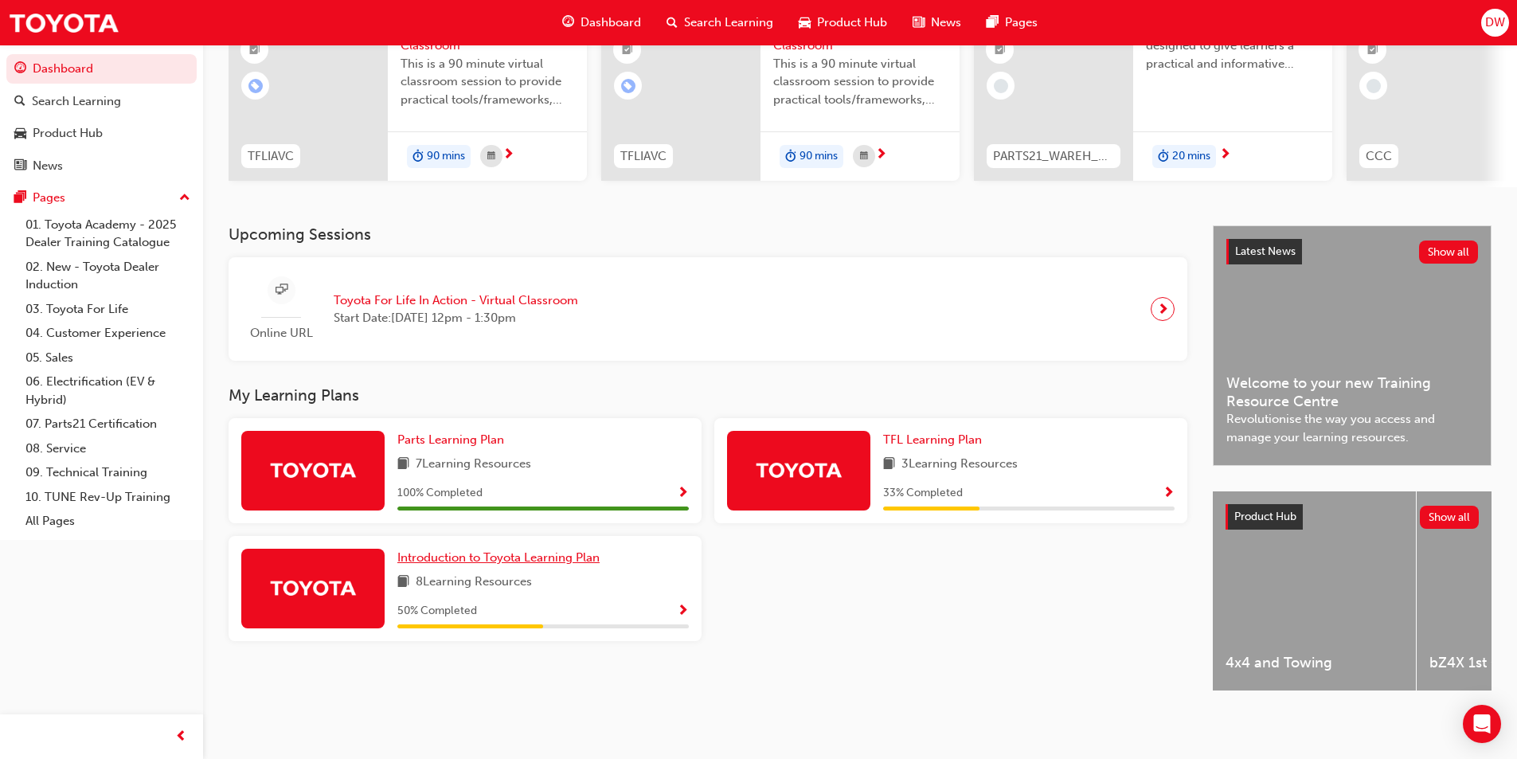
click at [578, 559] on link "Introduction to Toyota Learning Plan" at bounding box center [501, 558] width 209 height 18
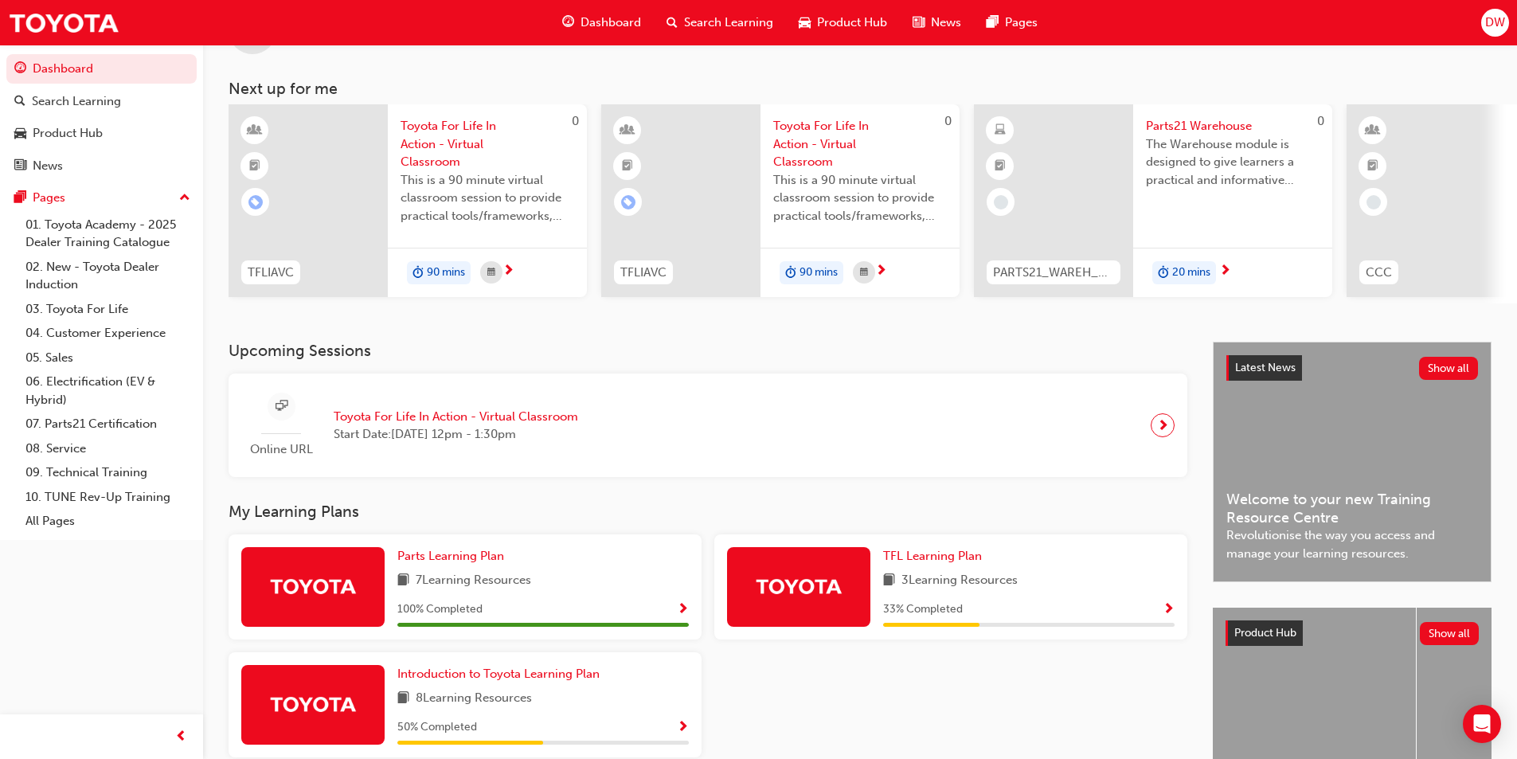
scroll to position [193, 0]
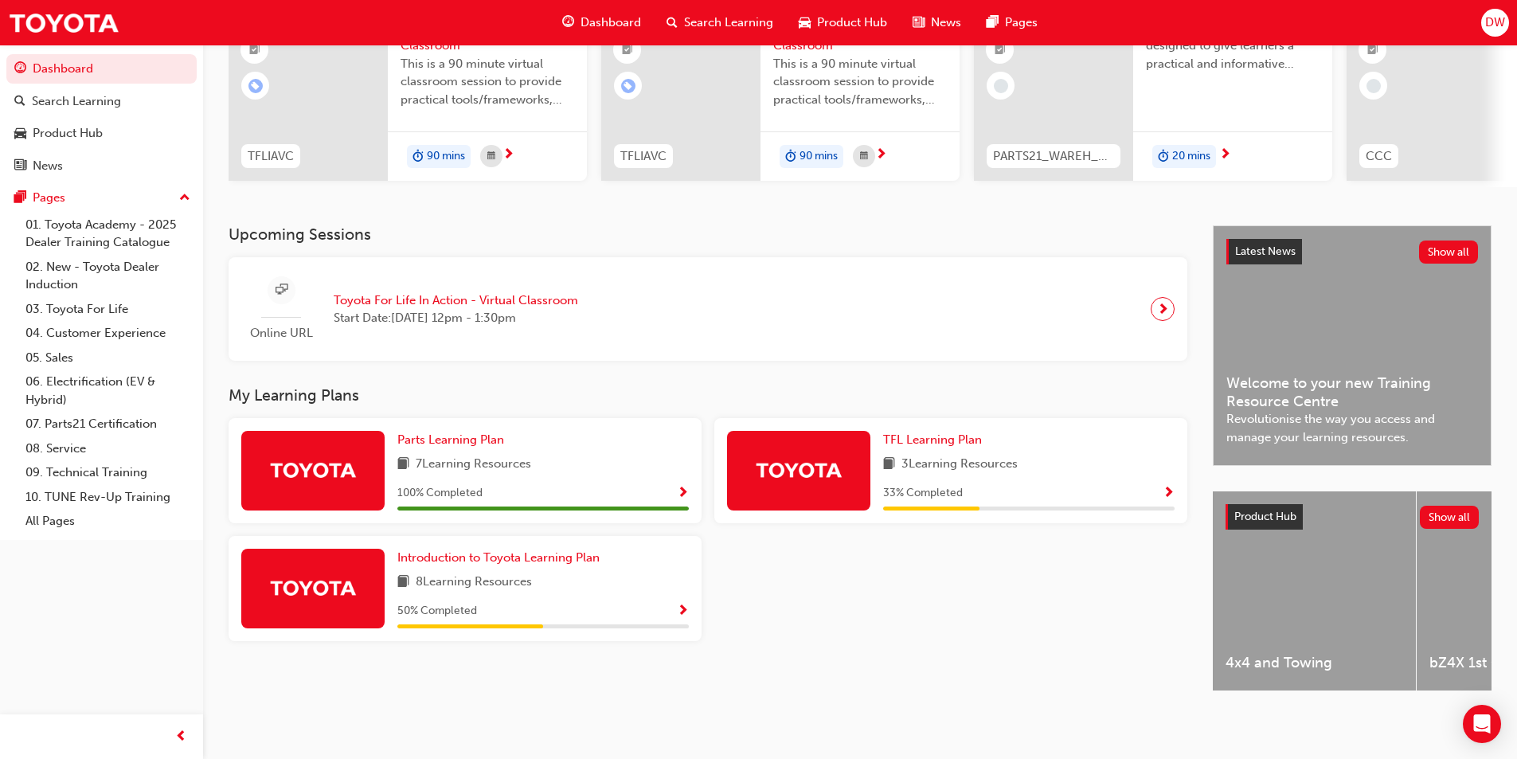
click at [687, 604] on span "Show Progress" at bounding box center [683, 611] width 12 height 14
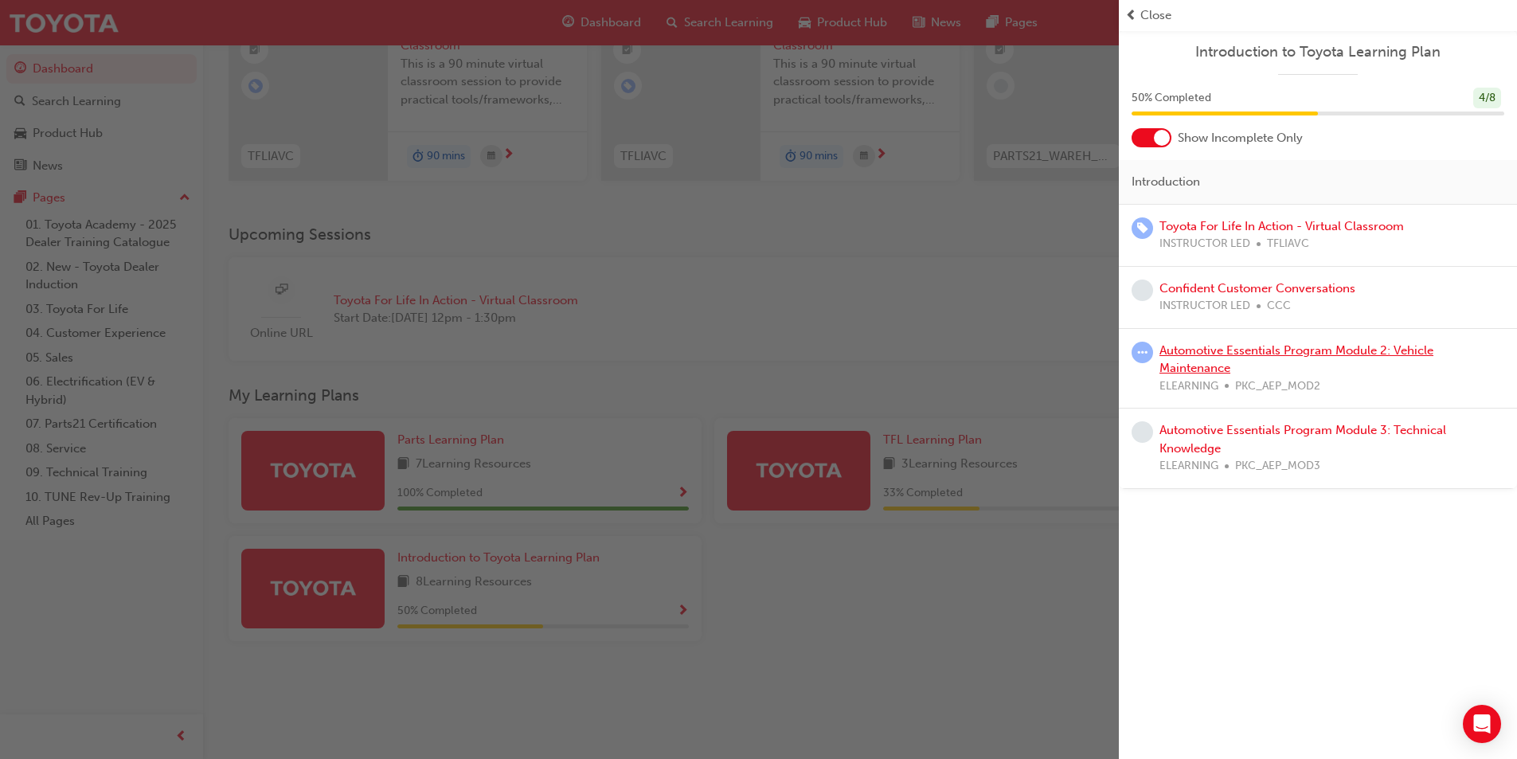
click at [1230, 349] on link "Automotive Essentials Program Module 2: Vehicle Maintenance" at bounding box center [1296, 359] width 274 height 33
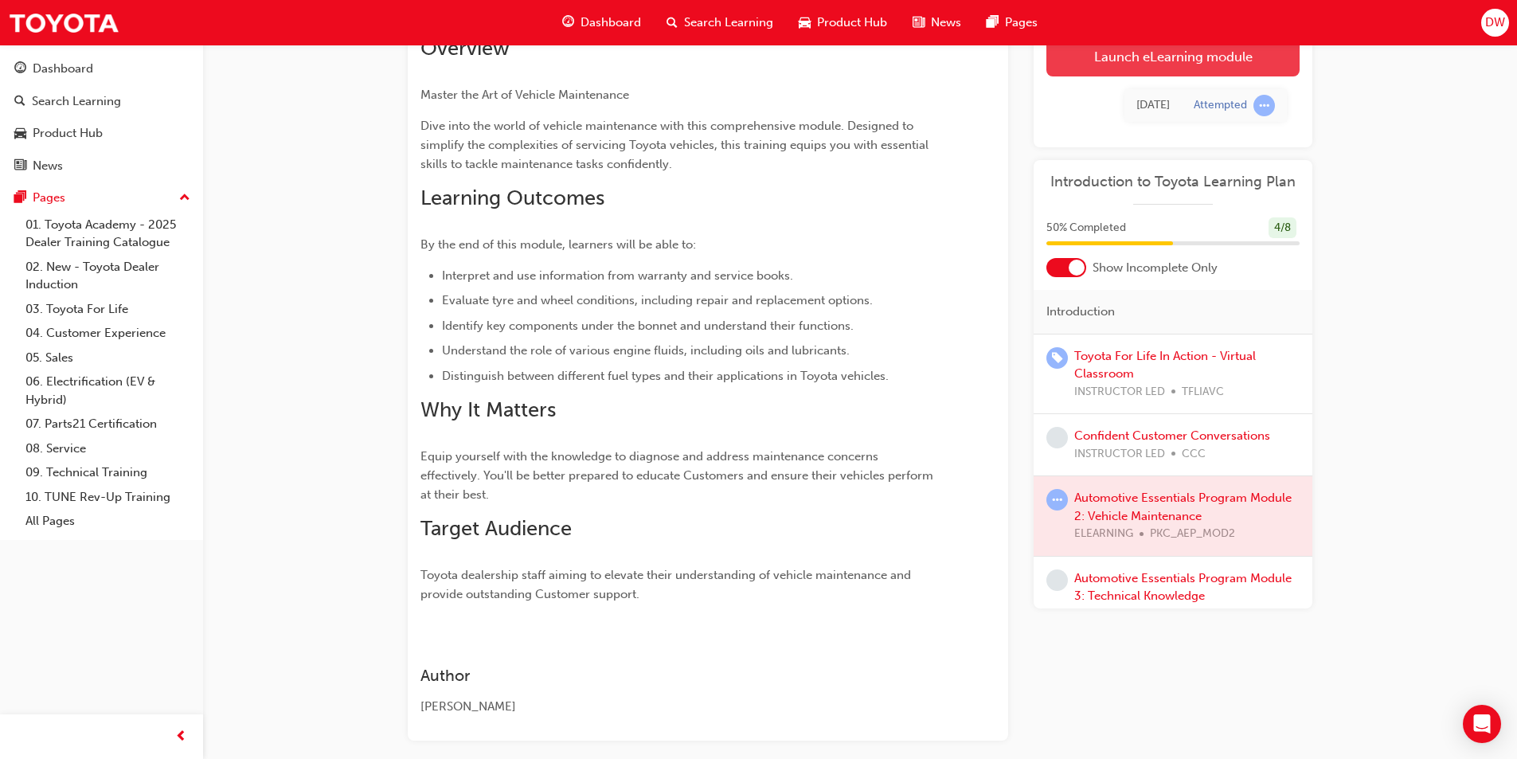
click at [1125, 56] on link "Launch eLearning module" at bounding box center [1172, 57] width 253 height 40
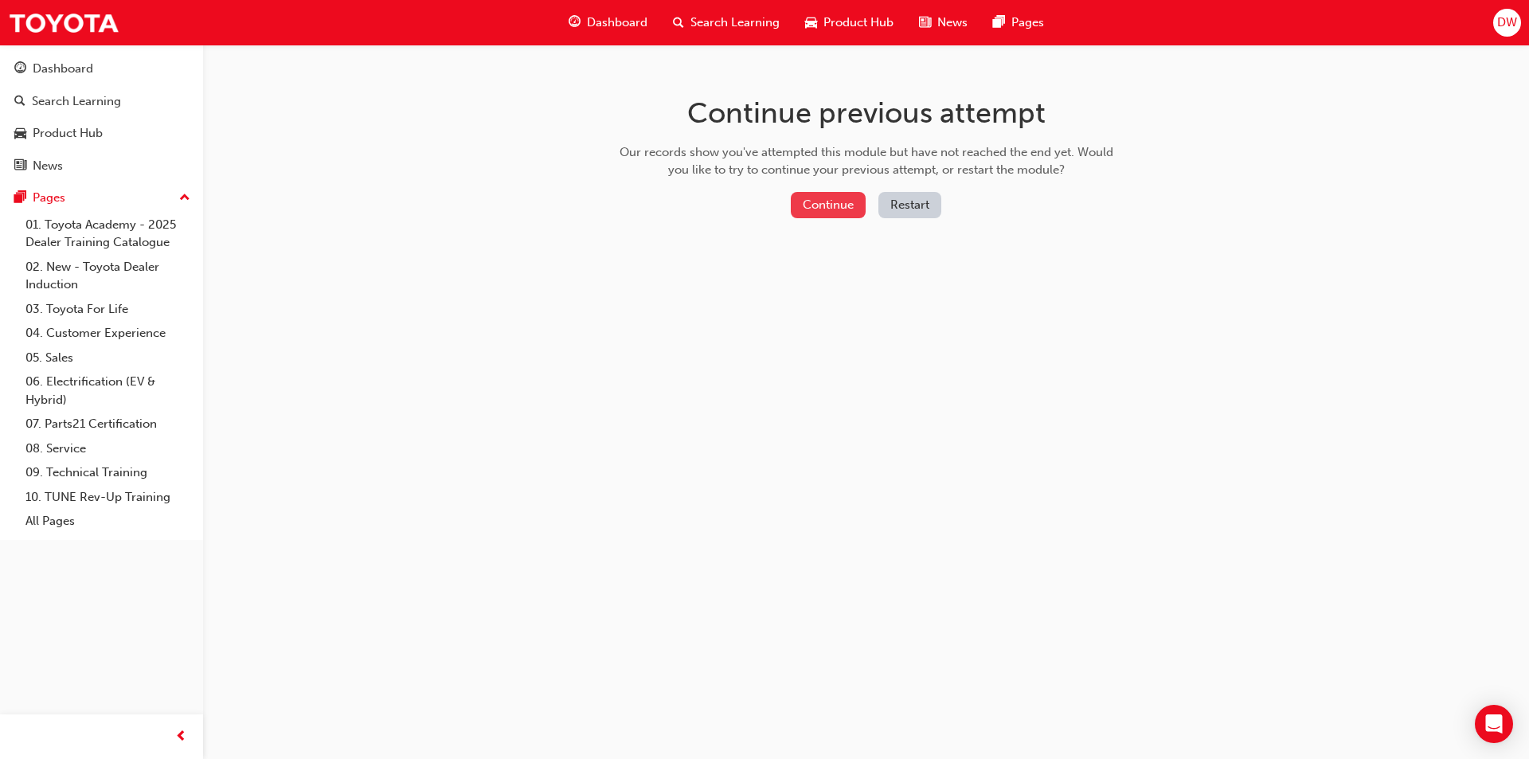
click at [844, 202] on button "Continue" at bounding box center [828, 205] width 75 height 26
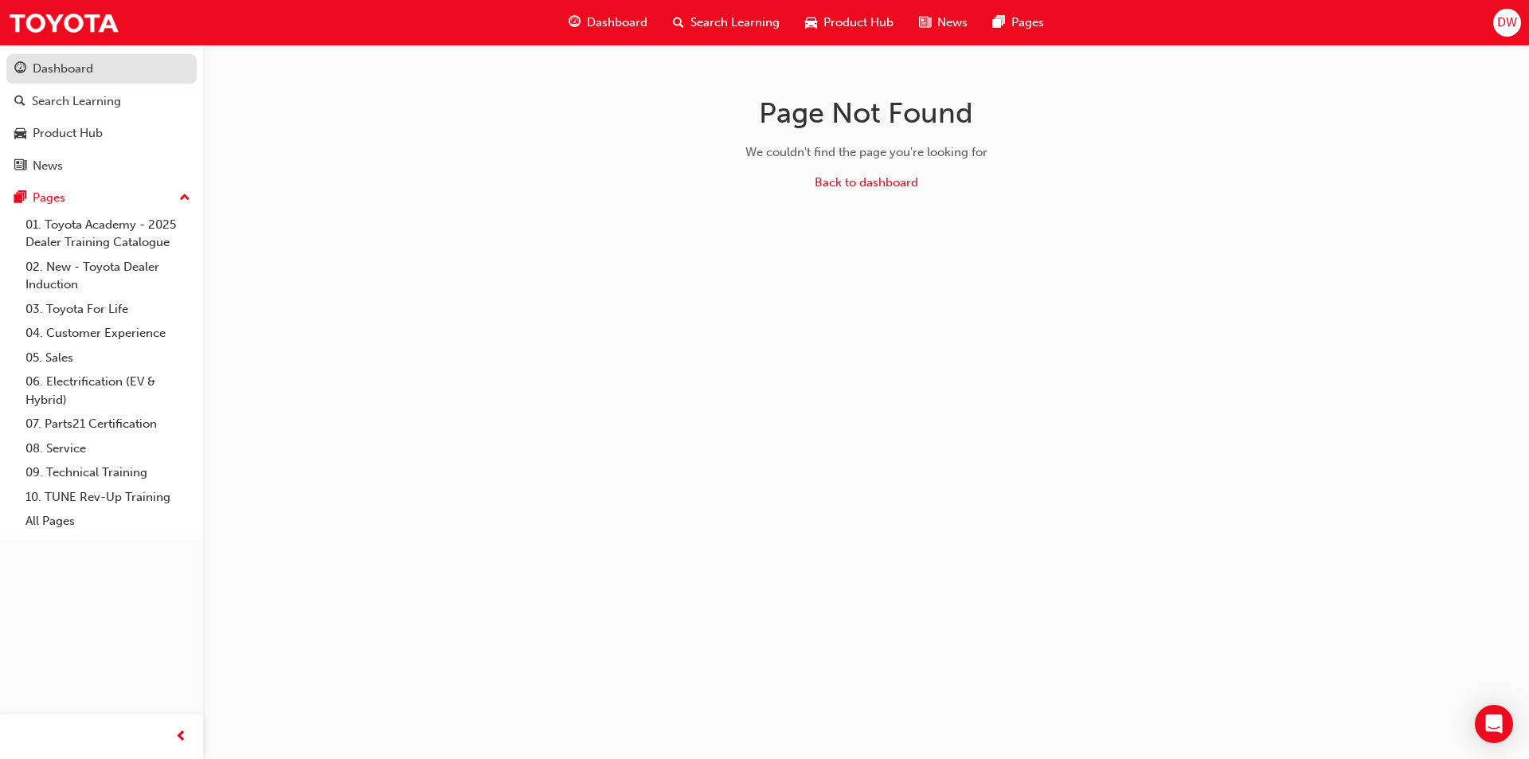
click at [80, 73] on div "Dashboard" at bounding box center [63, 69] width 61 height 18
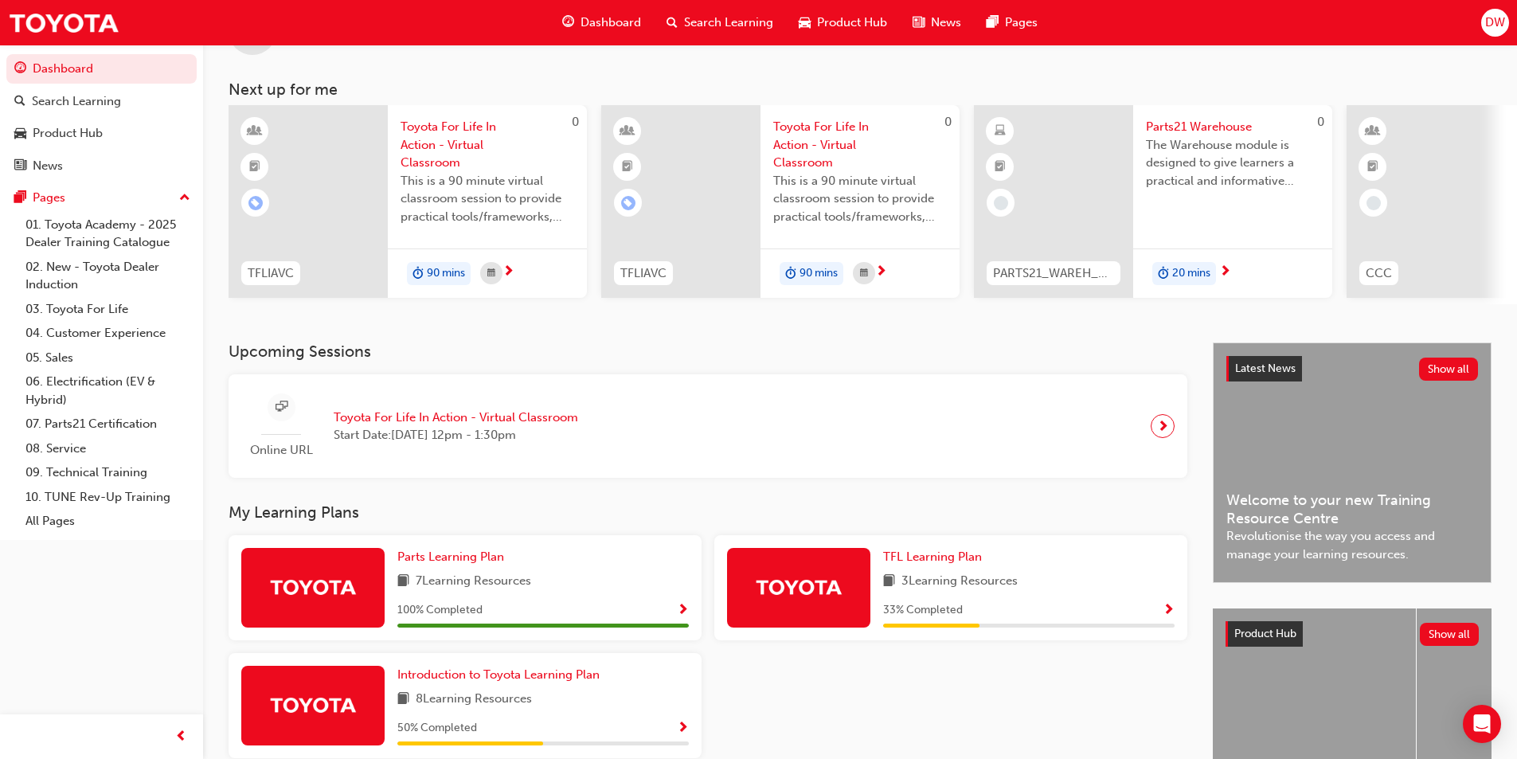
scroll to position [193, 0]
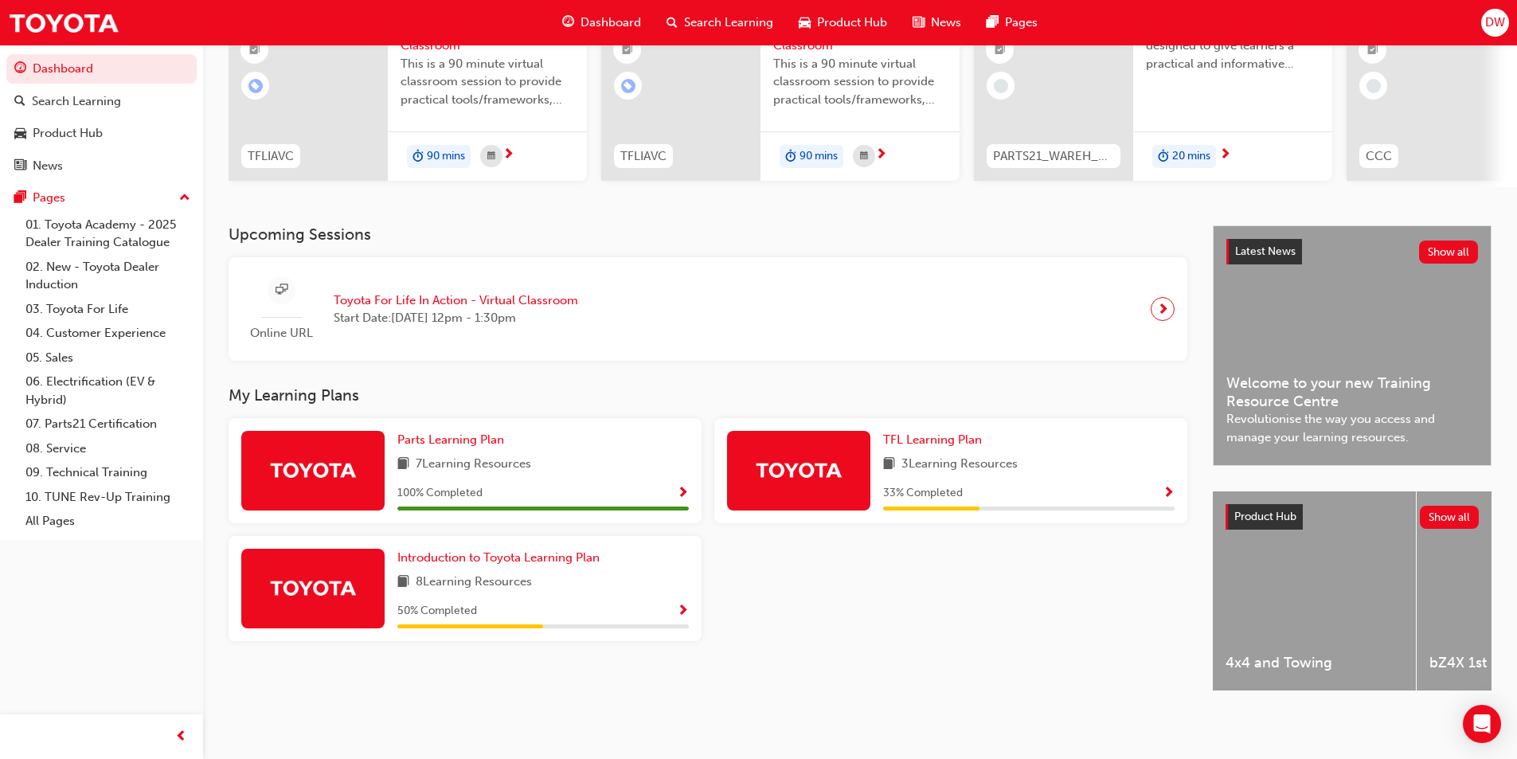
click at [679, 604] on span "Show Progress" at bounding box center [683, 611] width 12 height 14
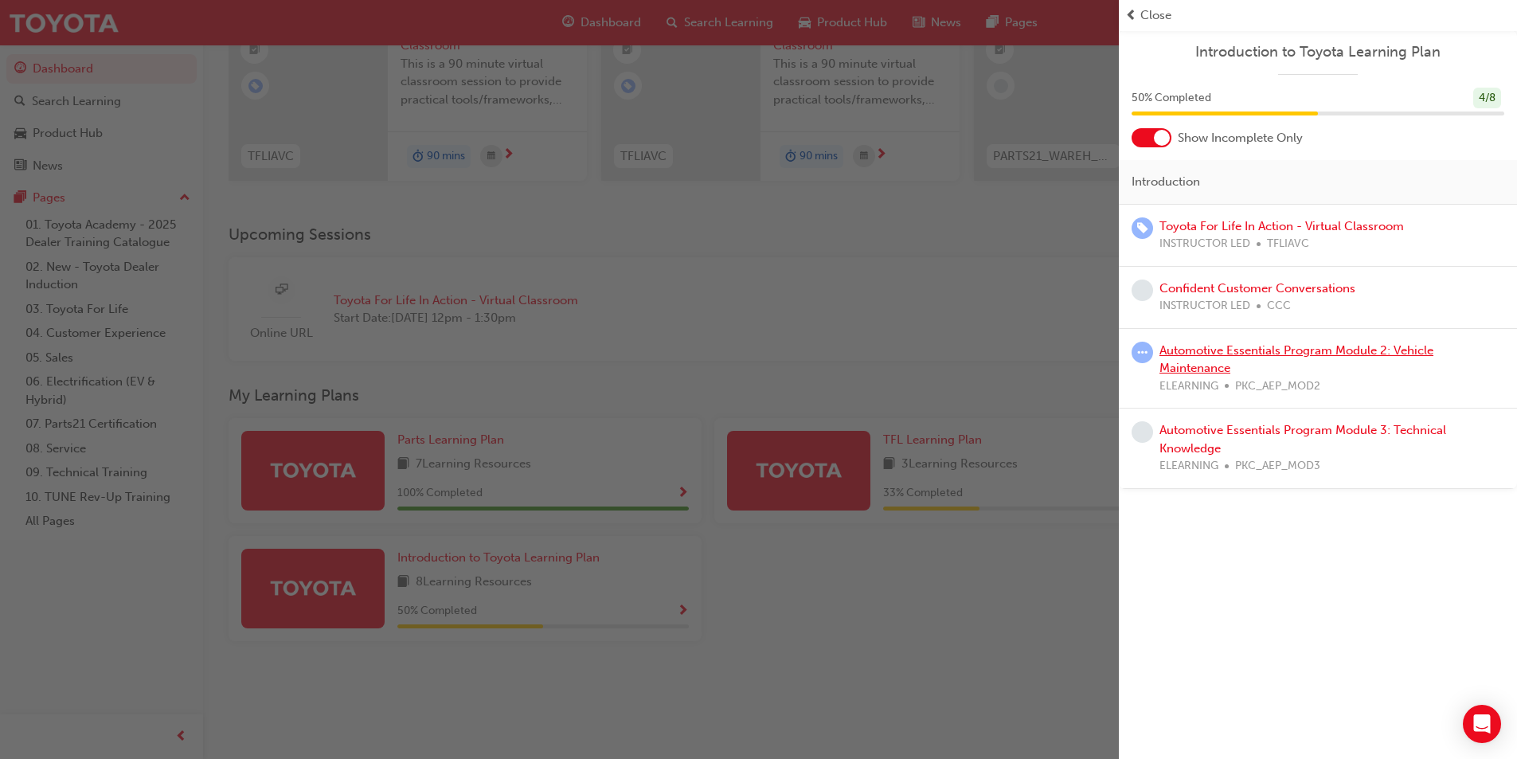
click at [1203, 349] on link "Automotive Essentials Program Module 2: Vehicle Maintenance" at bounding box center [1296, 359] width 274 height 33
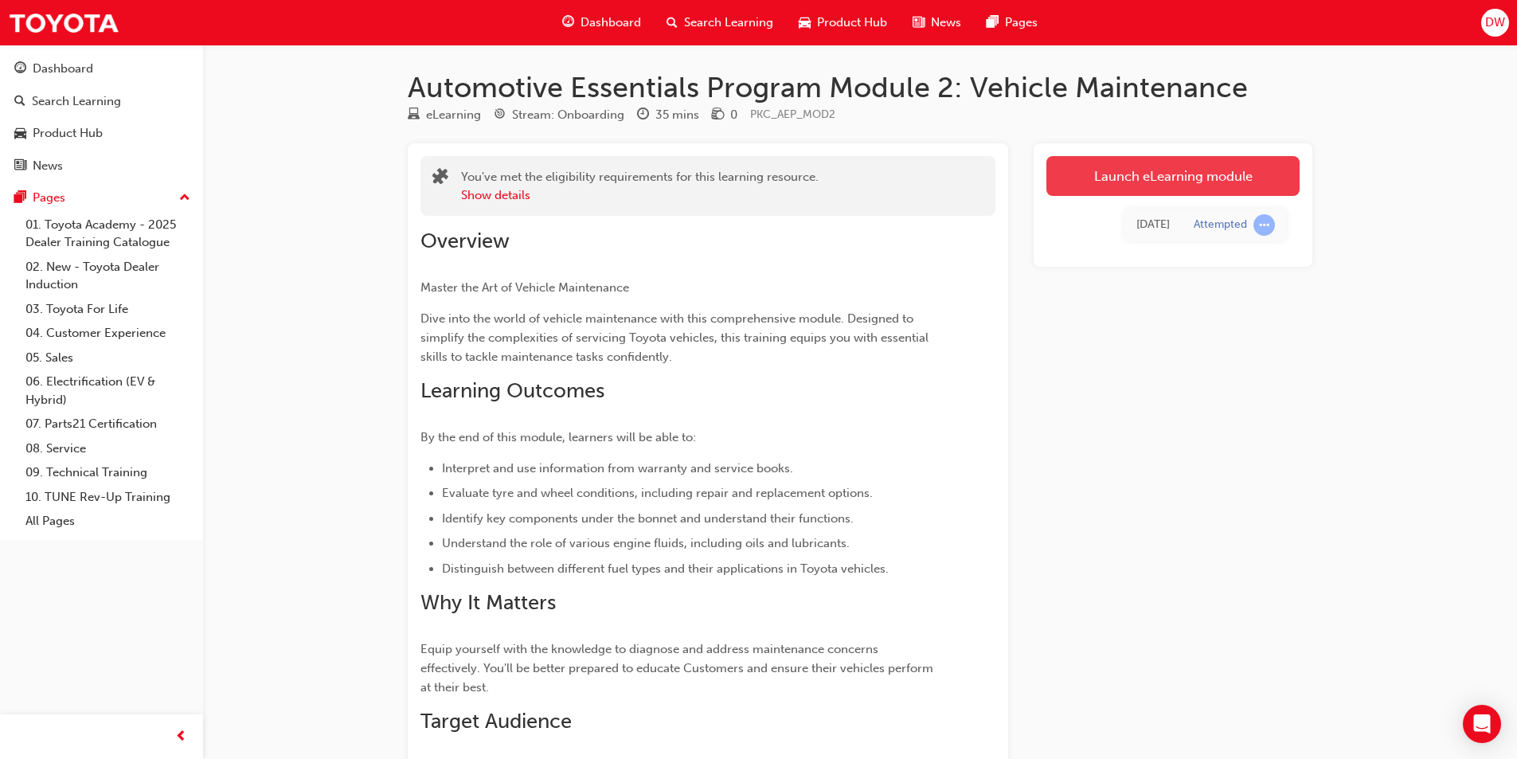
click at [1136, 183] on link "Launch eLearning module" at bounding box center [1172, 176] width 253 height 40
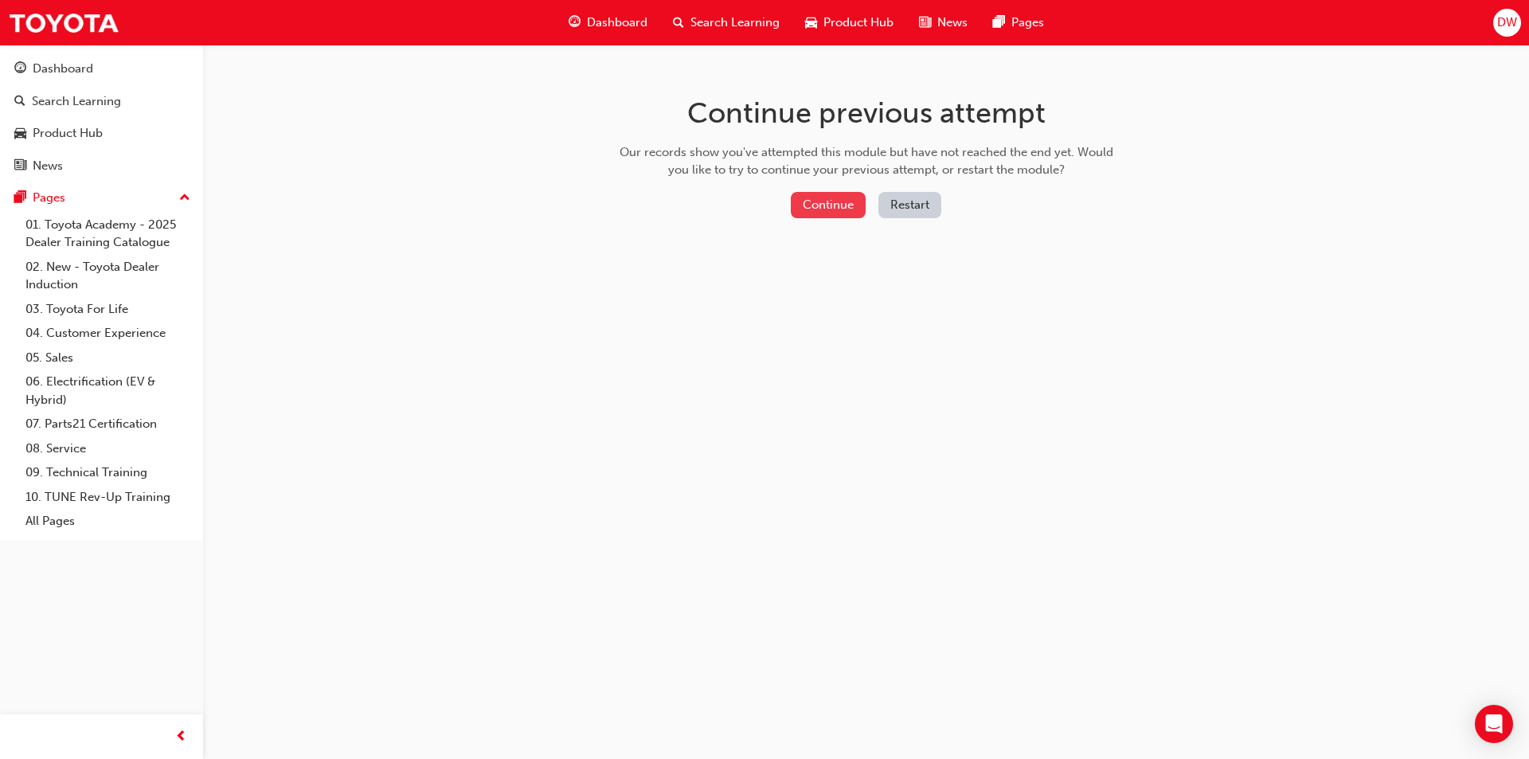
click at [843, 206] on button "Continue" at bounding box center [828, 205] width 75 height 26
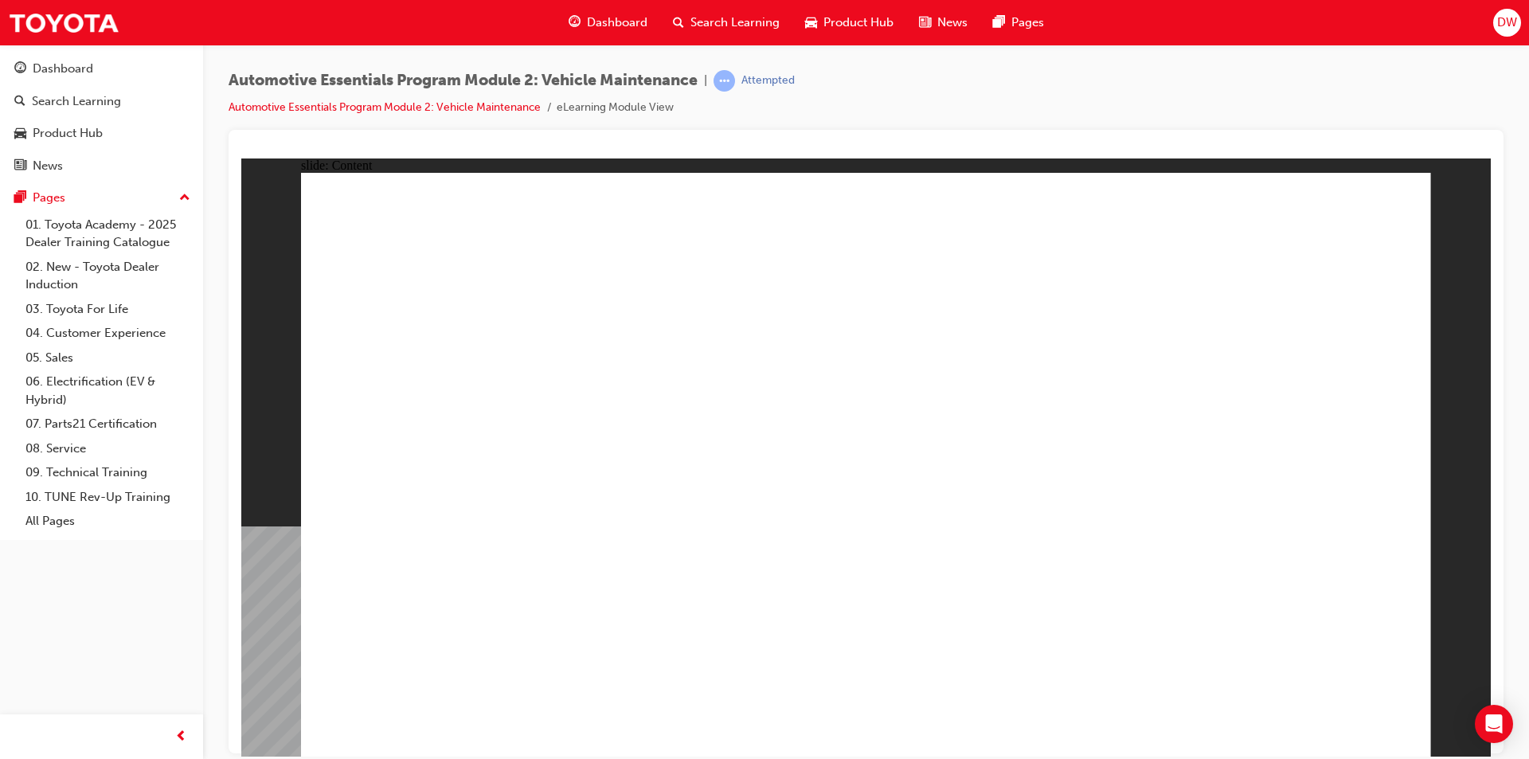
drag, startPoint x: 1042, startPoint y: 403, endPoint x: 1054, endPoint y: 416, distance: 18.1
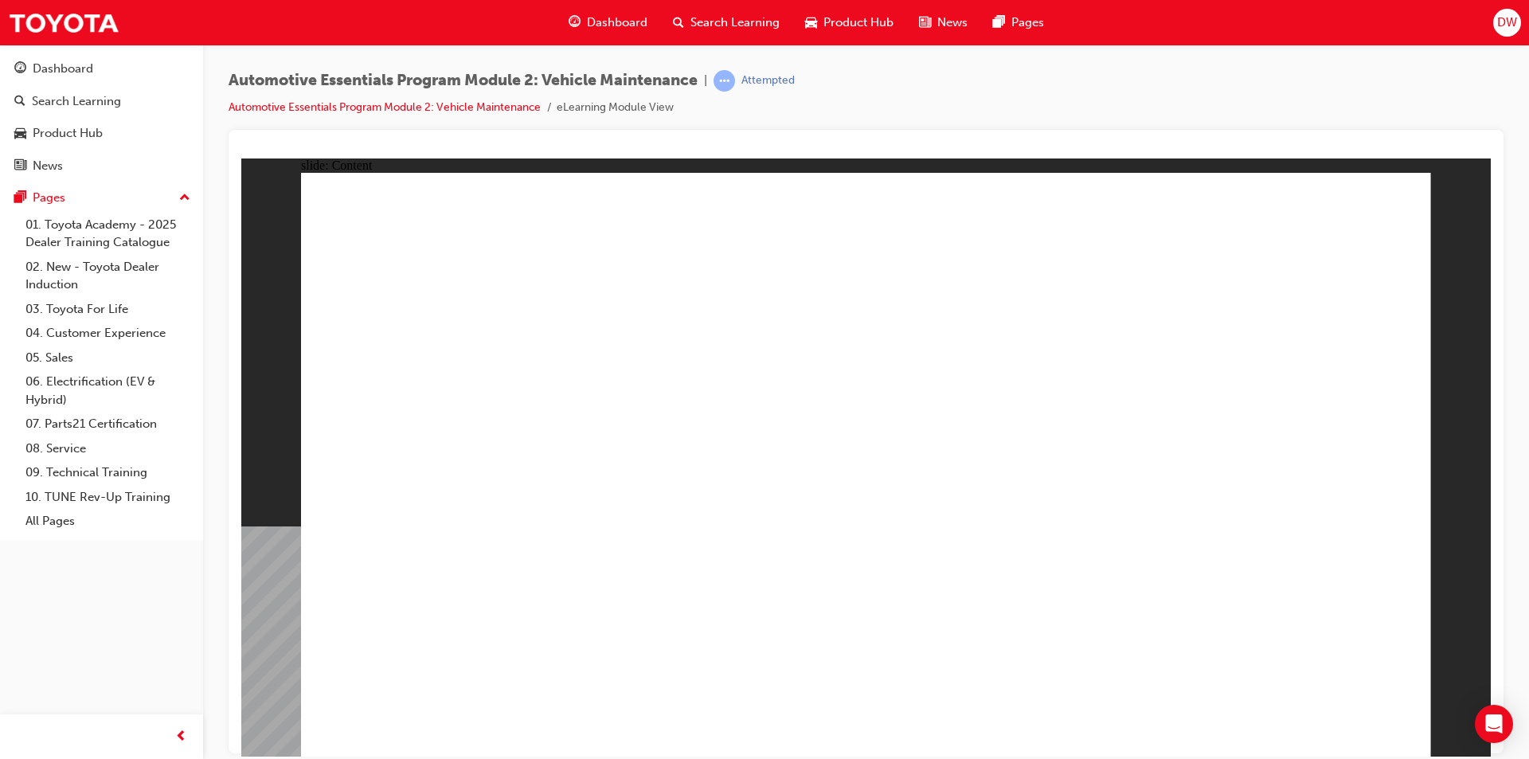
drag, startPoint x: 1309, startPoint y: 706, endPoint x: 1335, endPoint y: 730, distance: 35.5
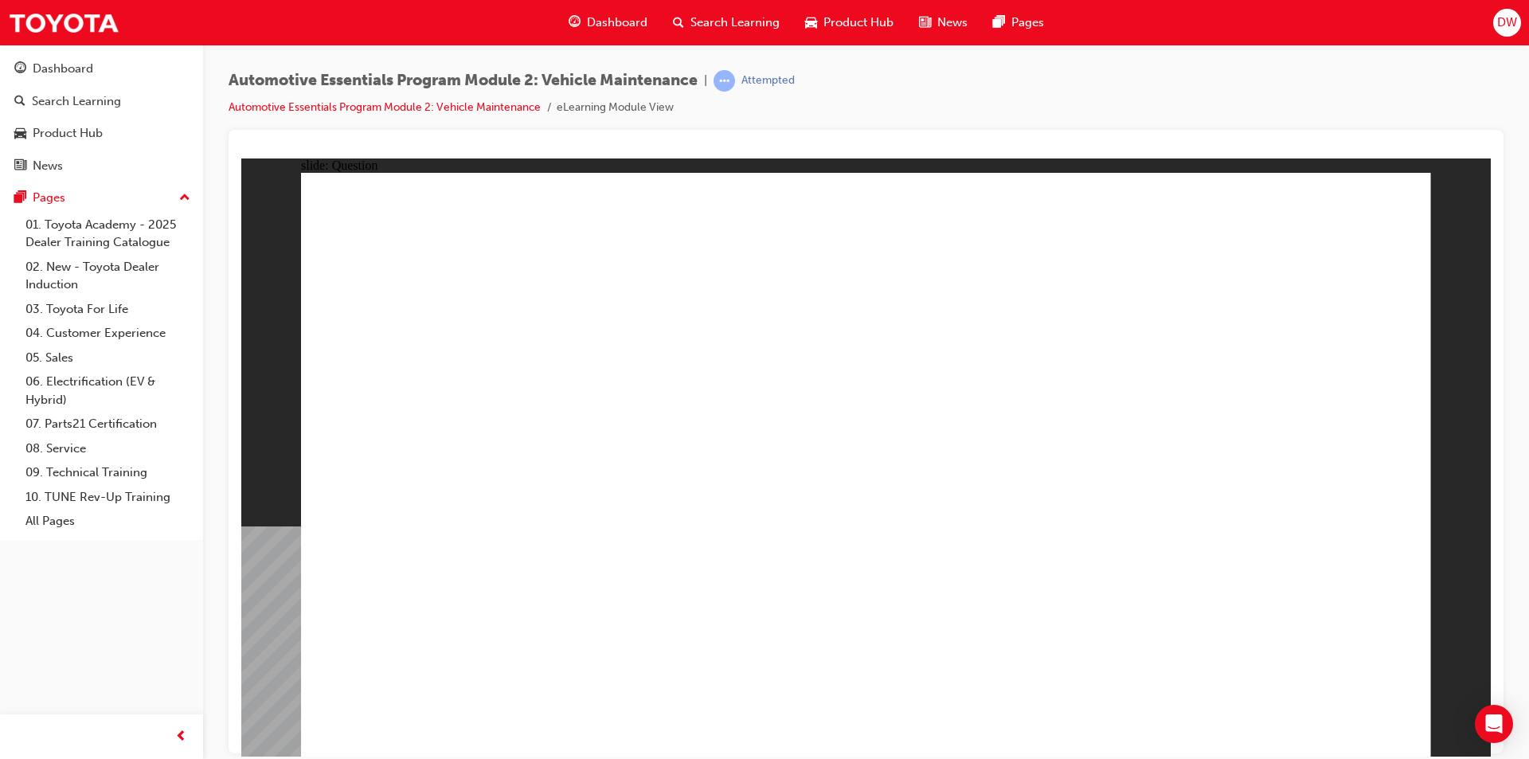
radio input "true"
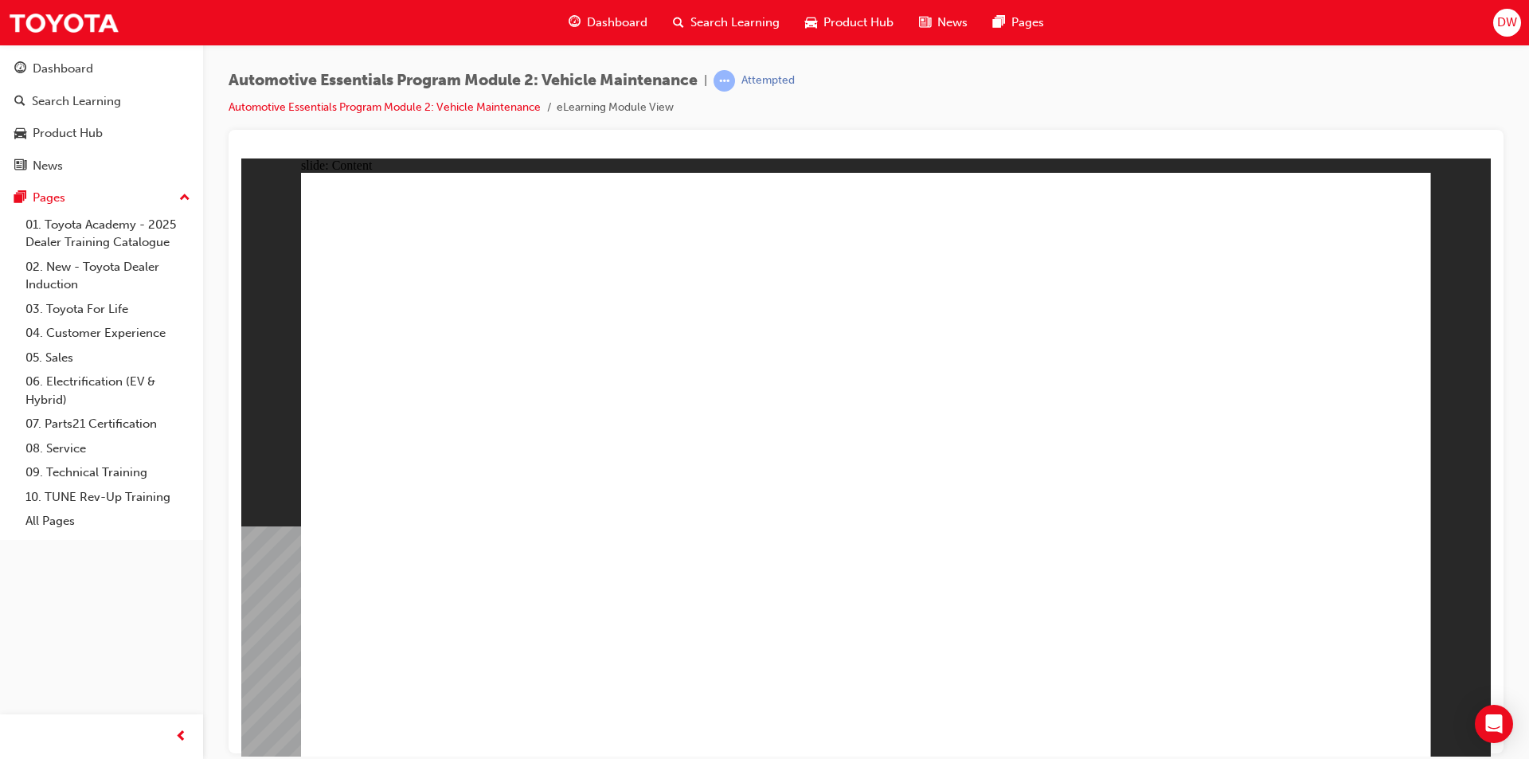
drag, startPoint x: 1355, startPoint y: 681, endPoint x: 1343, endPoint y: 721, distance: 41.3
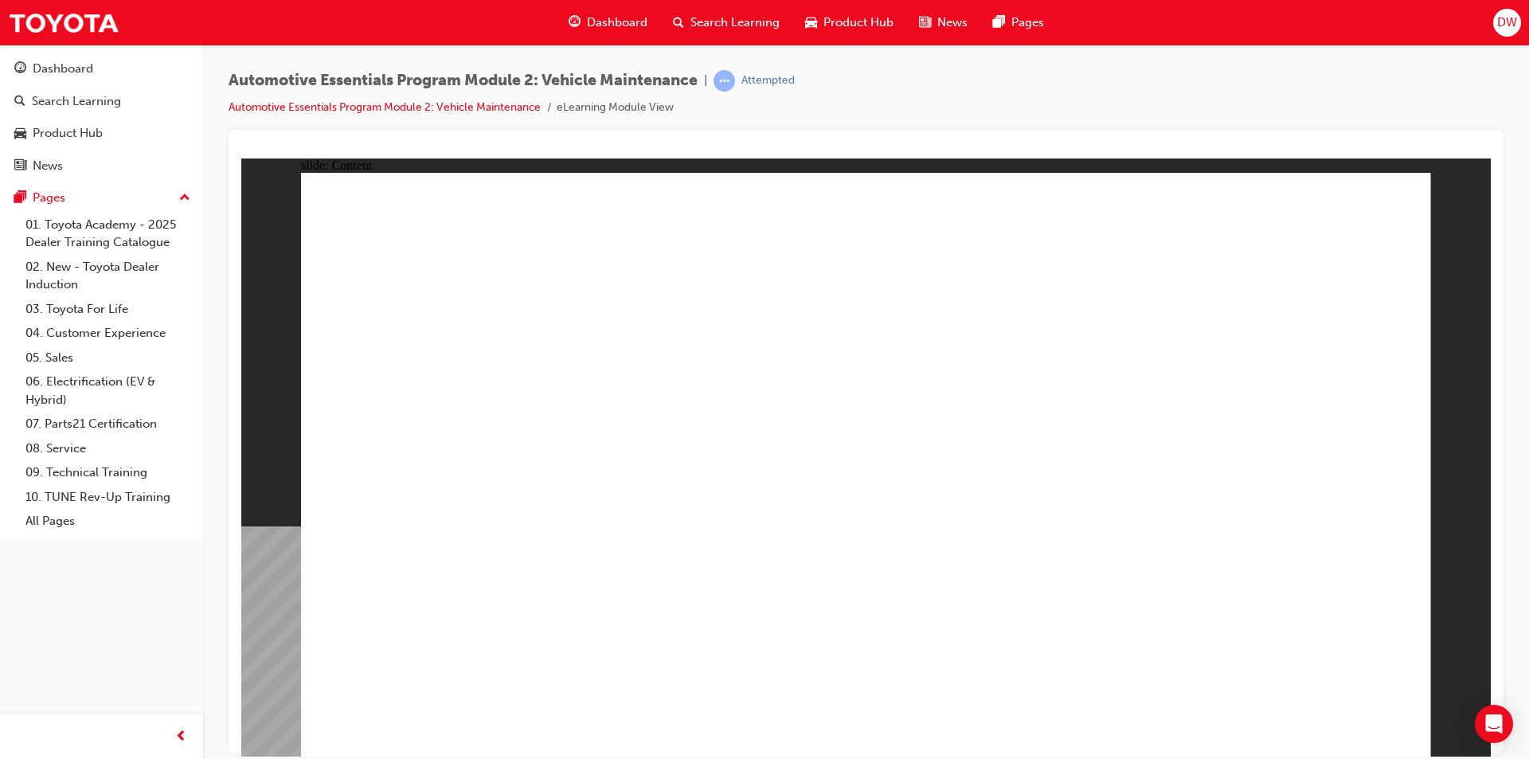
drag, startPoint x: 1366, startPoint y: 698, endPoint x: 1363, endPoint y: 711, distance: 13.9
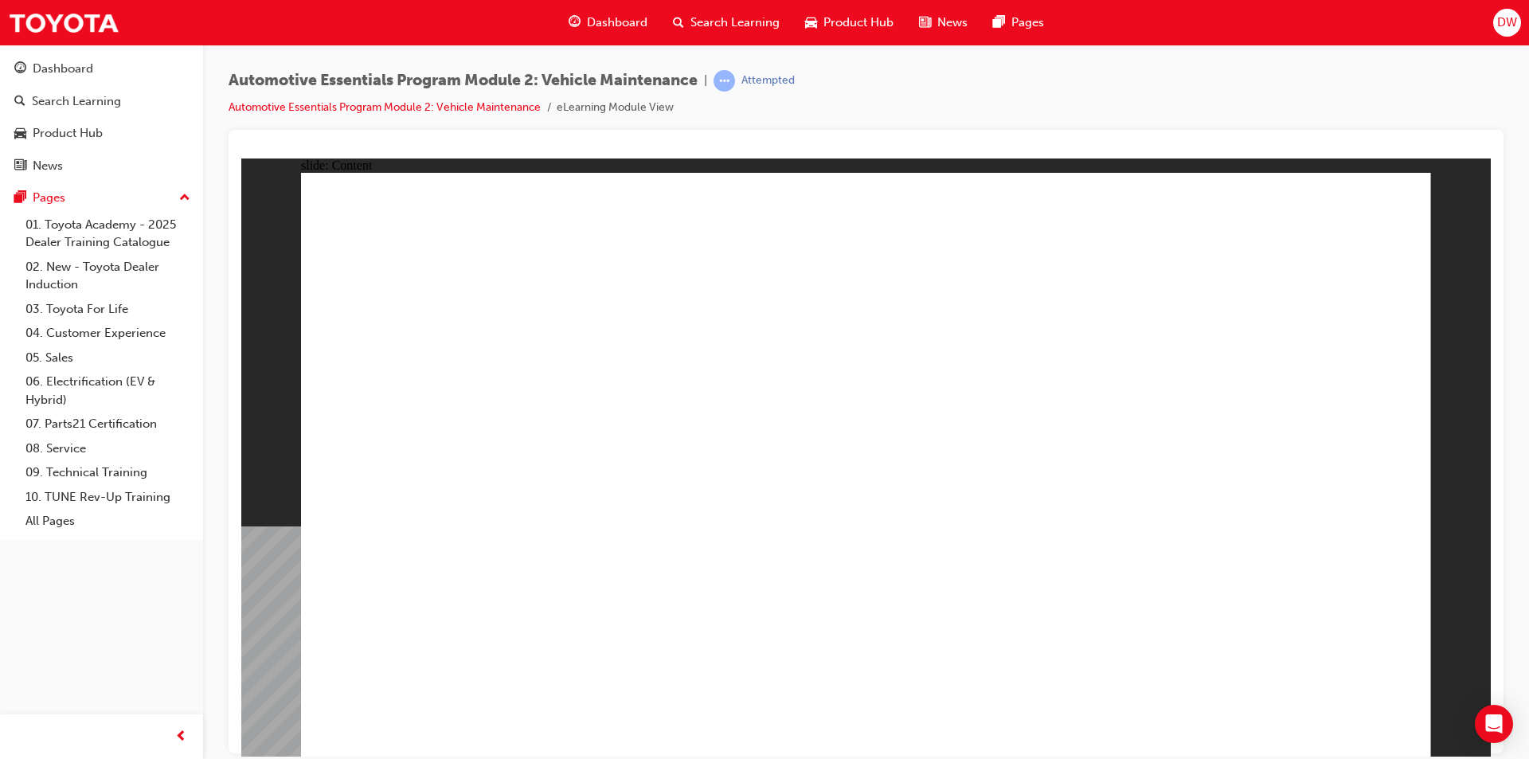
radio input "true"
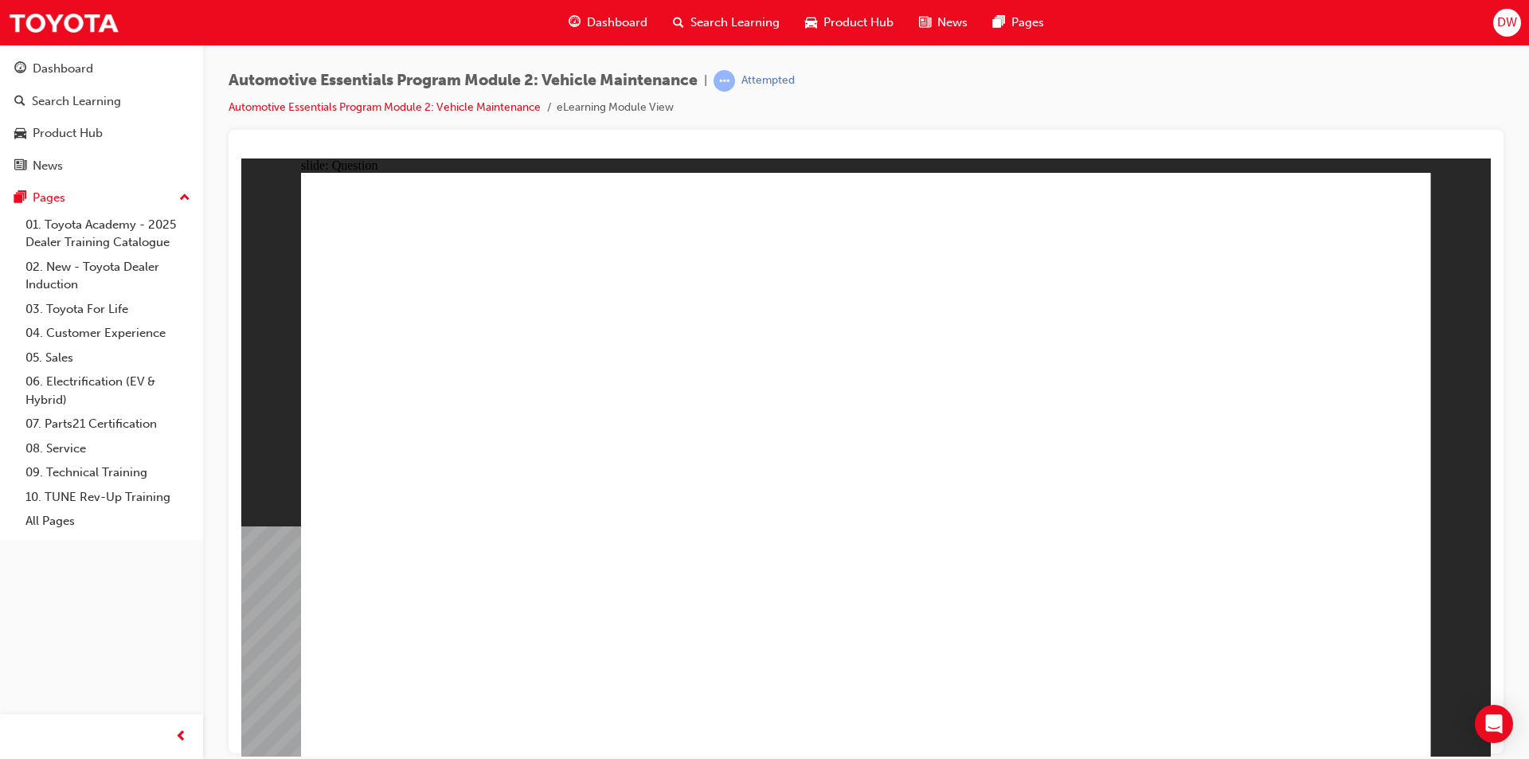
radio input "true"
